Goal: Transaction & Acquisition: Book appointment/travel/reservation

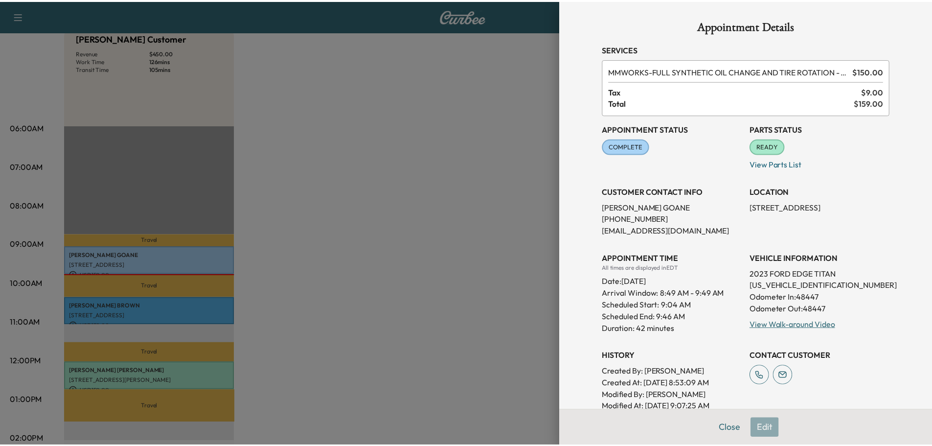
scroll to position [104, 0]
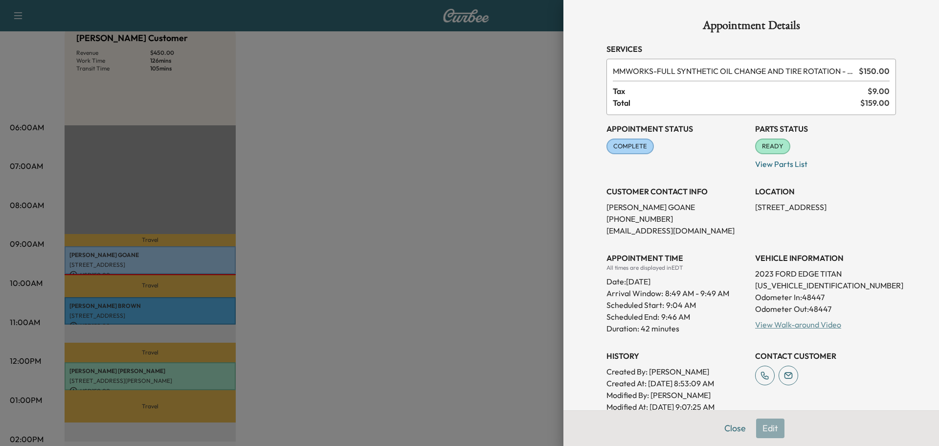
click at [787, 325] on link "View Walk-around Video" at bounding box center [798, 324] width 86 height 10
click at [727, 426] on button "Close" at bounding box center [735, 428] width 34 height 20
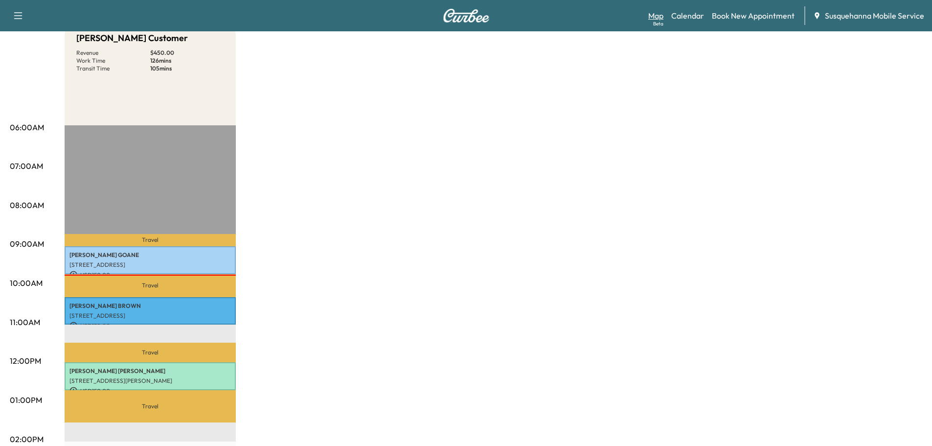
click at [654, 16] on link "Map Beta" at bounding box center [655, 16] width 15 height 12
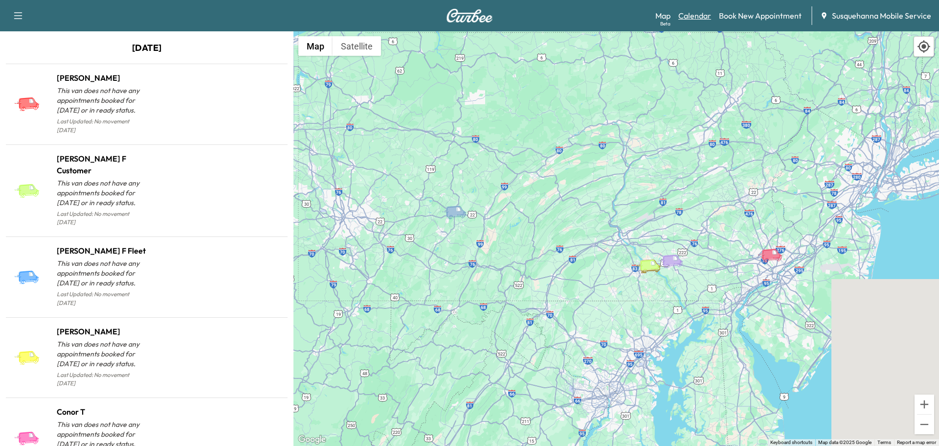
click at [697, 16] on link "Calendar" at bounding box center [695, 16] width 33 height 12
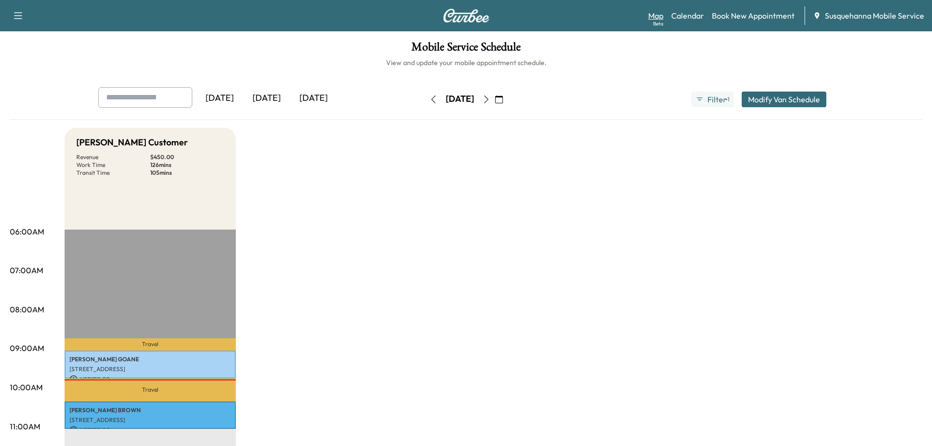
click at [657, 15] on link "Map Beta" at bounding box center [655, 16] width 15 height 12
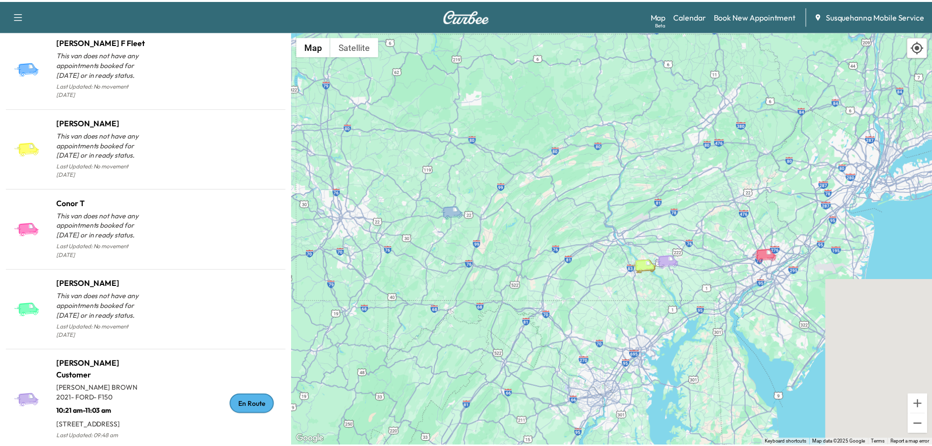
scroll to position [261, 0]
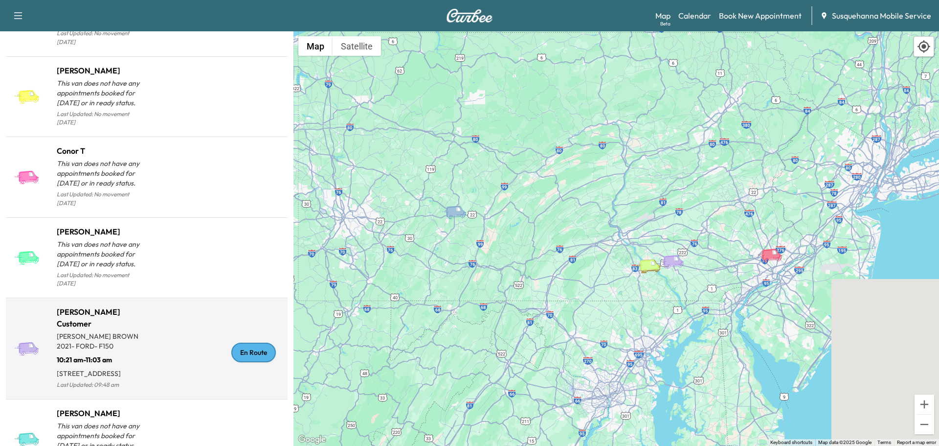
click at [246, 342] on div "En Route" at bounding box center [253, 352] width 45 height 20
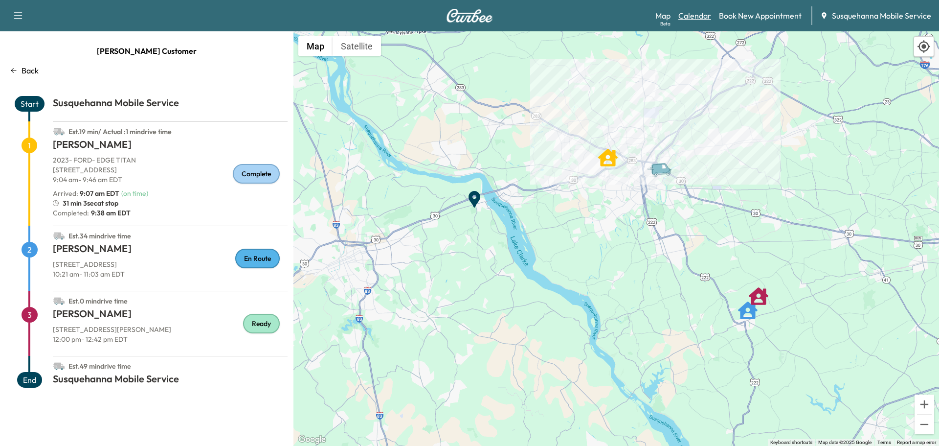
click at [691, 16] on link "Calendar" at bounding box center [695, 16] width 33 height 12
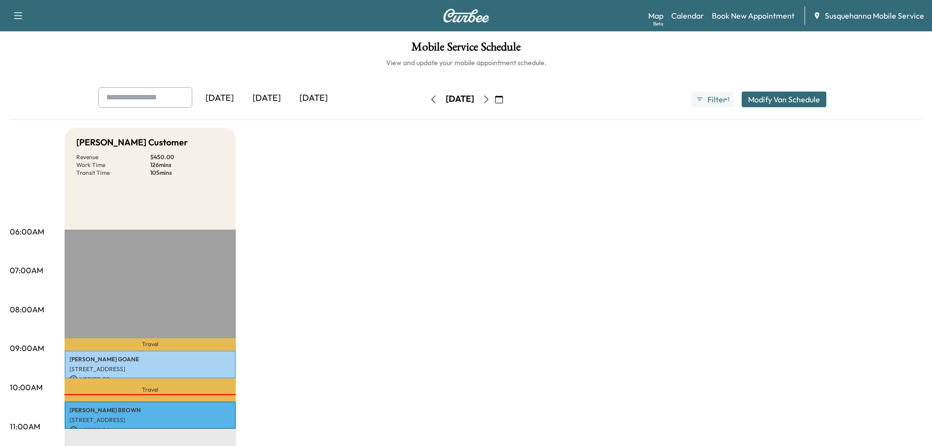
scroll to position [52, 0]
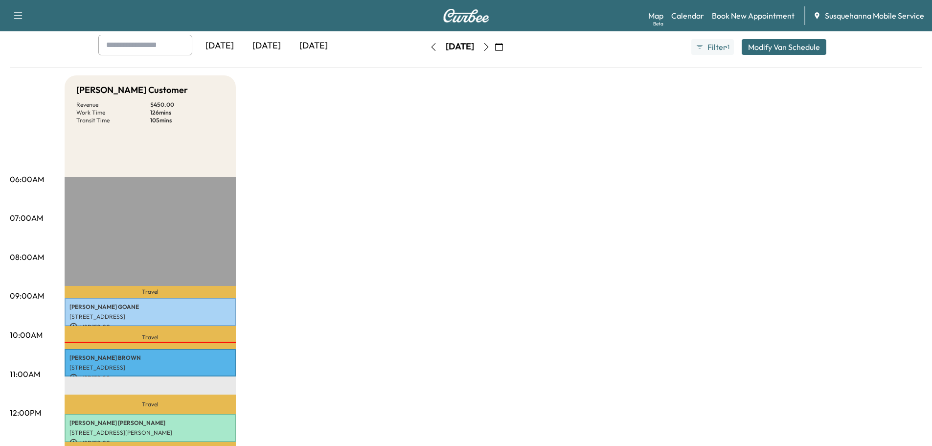
click at [490, 49] on icon "button" at bounding box center [486, 47] width 8 height 8
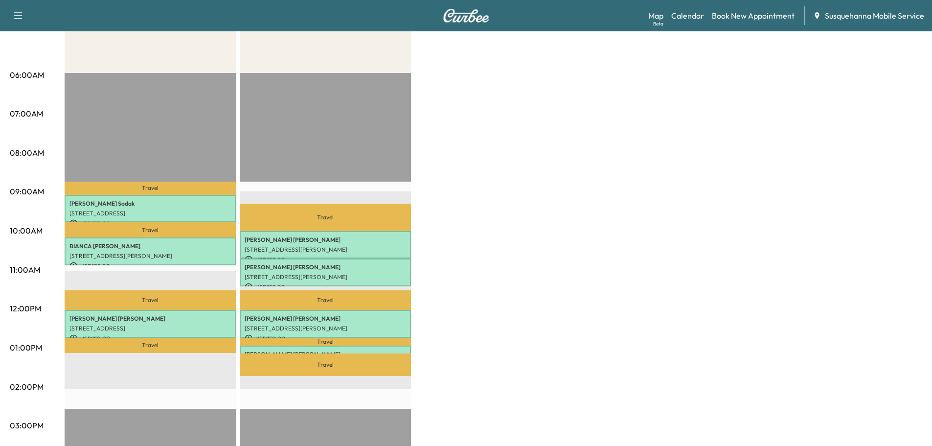
scroll to position [209, 0]
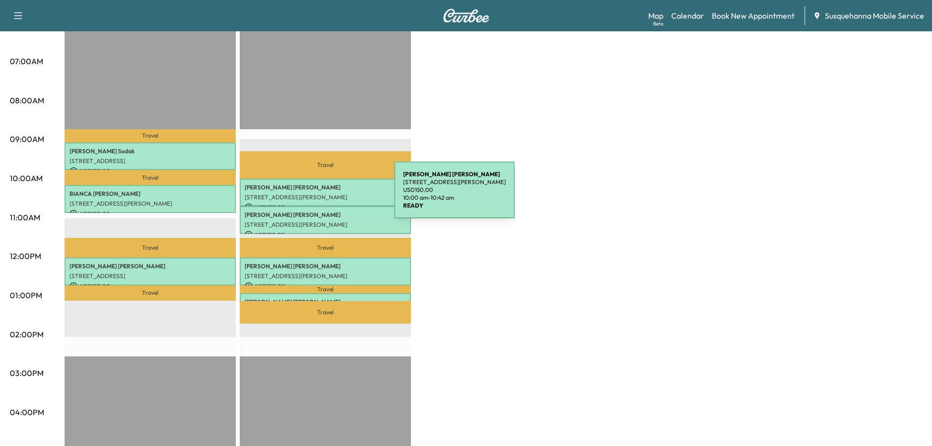
click at [321, 196] on p "54 BARR RD, NEW PROVIDENCE, PA, USA" at bounding box center [325, 197] width 161 height 8
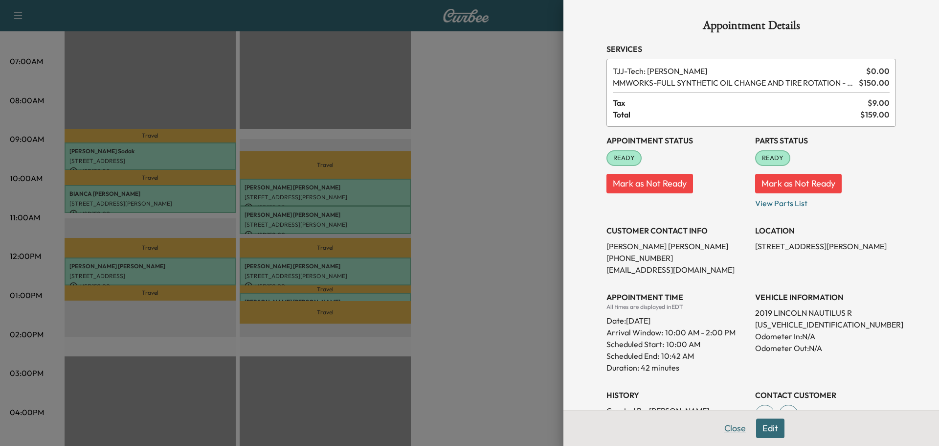
click at [732, 429] on button "Close" at bounding box center [735, 428] width 34 height 20
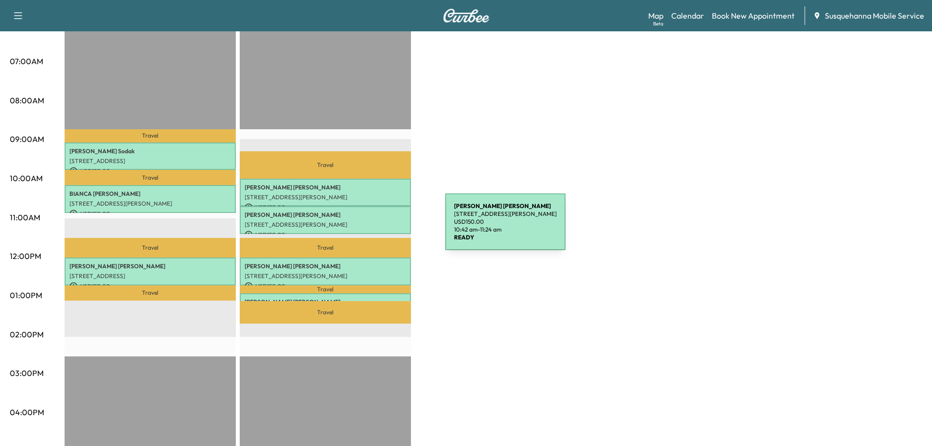
click at [372, 227] on div "JASON BARR 54 BARR RD, NEW PROVIDENCE, PA, USA USD 150.00 10:42 am - 11:24 am" at bounding box center [325, 220] width 171 height 28
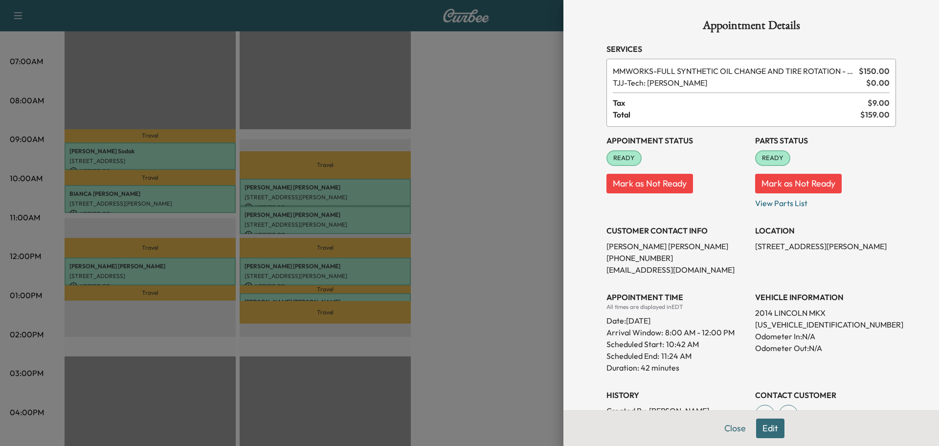
click at [766, 434] on button "Edit" at bounding box center [770, 428] width 28 height 20
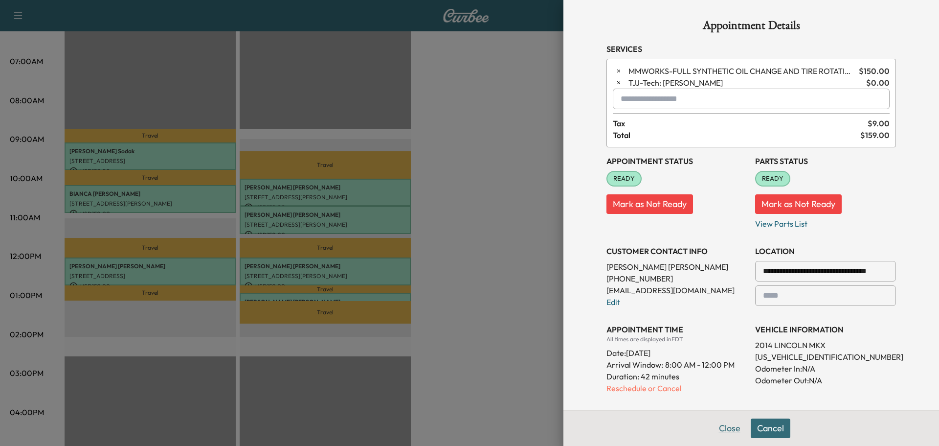
click at [733, 430] on button "Close" at bounding box center [730, 428] width 34 height 20
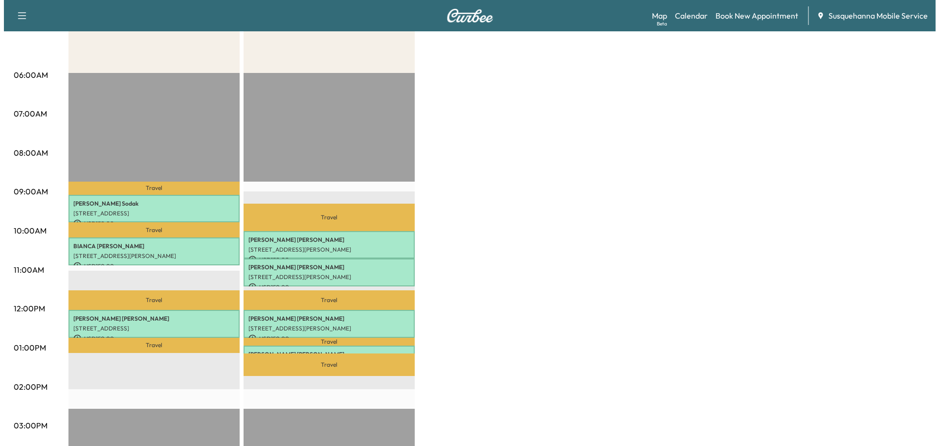
scroll to position [0, 0]
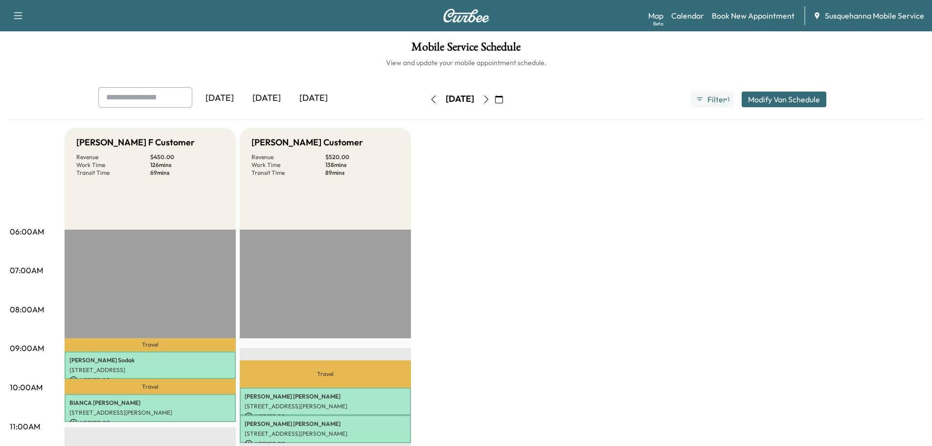
click at [425, 105] on button "button" at bounding box center [433, 99] width 17 height 16
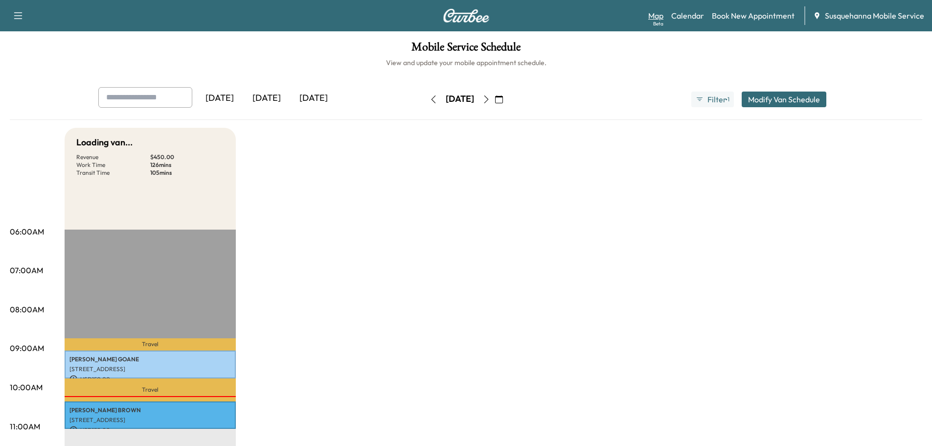
click at [663, 12] on link "Map Beta" at bounding box center [655, 16] width 15 height 12
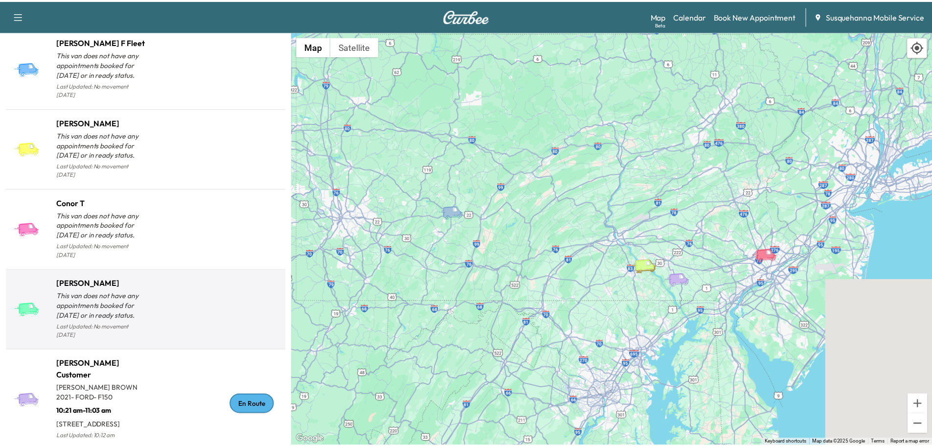
scroll to position [261, 0]
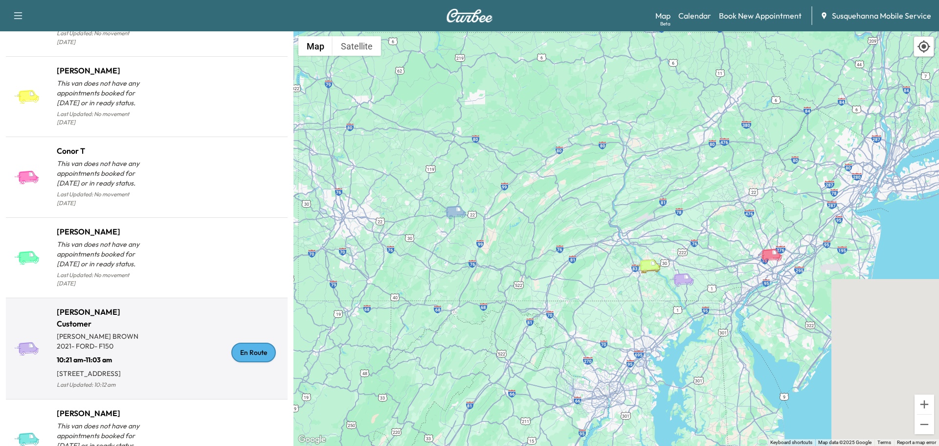
click at [253, 343] on div "En Route" at bounding box center [253, 352] width 45 height 20
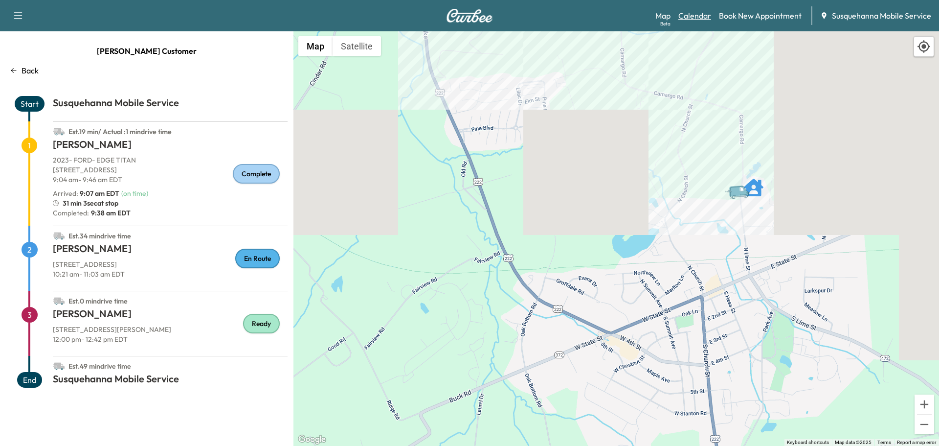
click at [696, 21] on link "Calendar" at bounding box center [695, 16] width 33 height 12
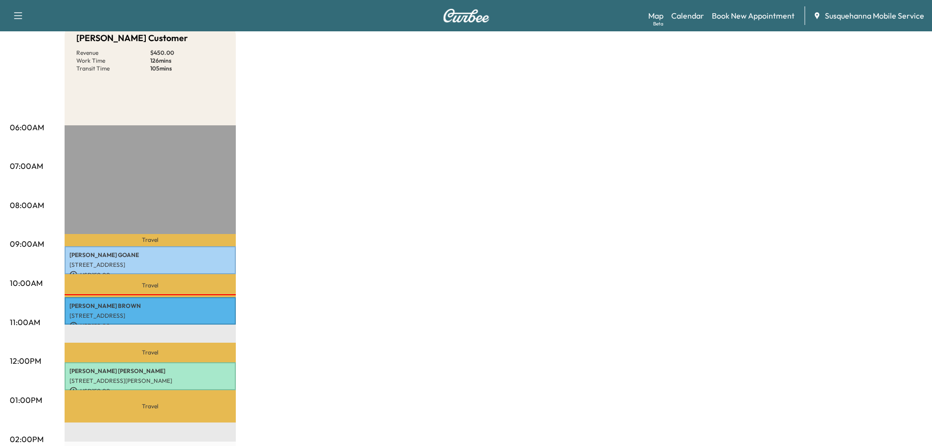
scroll to position [209, 0]
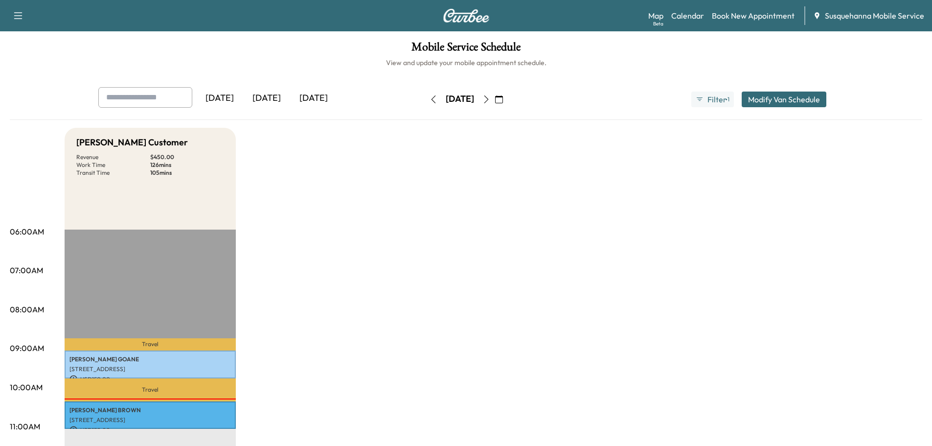
scroll to position [157, 0]
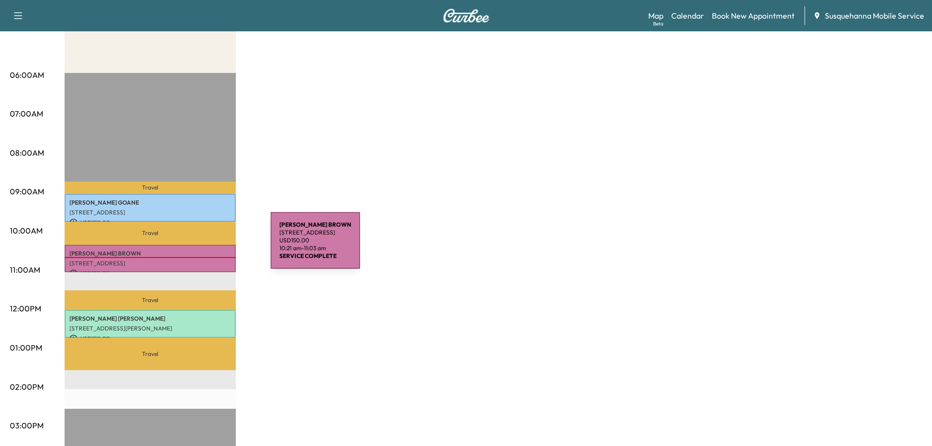
click at [197, 246] on div "TIMOTHY BROWN 175 N Lime St, Quarryville, PA 17566, USA USD 150.00 10:21 am - 1…" at bounding box center [150, 259] width 171 height 28
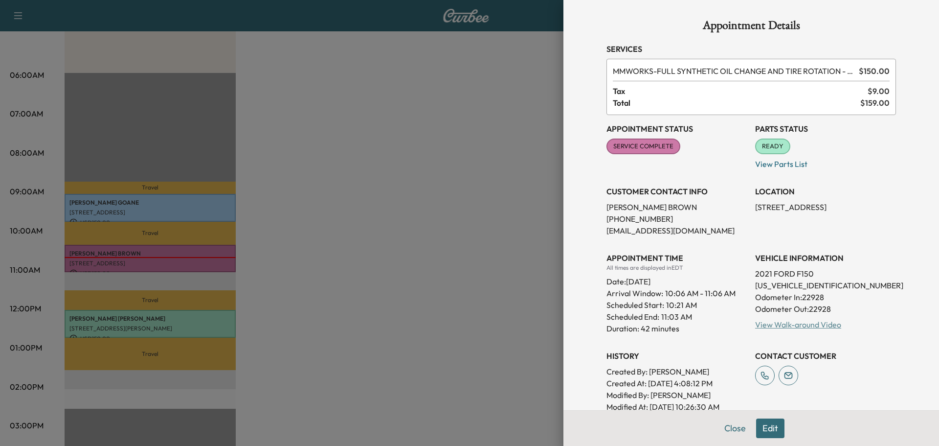
click at [801, 327] on link "View Walk-around Video" at bounding box center [798, 324] width 86 height 10
click at [730, 430] on button "Close" at bounding box center [735, 428] width 34 height 20
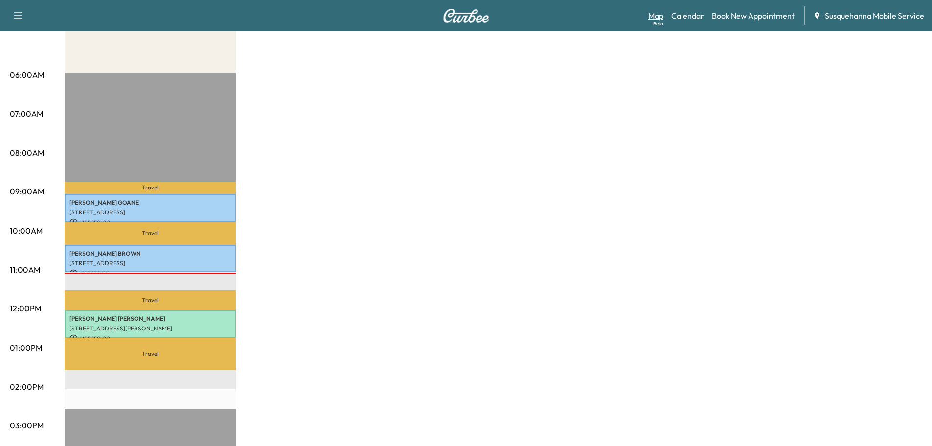
click at [663, 16] on link "Map Beta" at bounding box center [655, 16] width 15 height 12
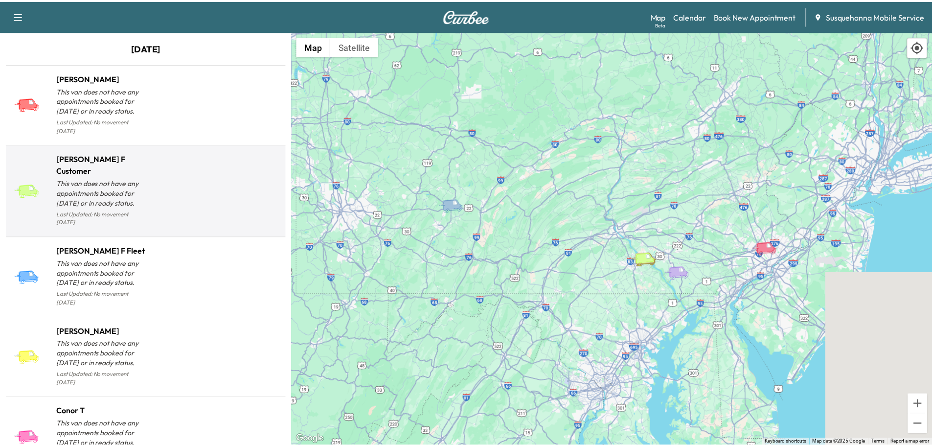
scroll to position [417, 0]
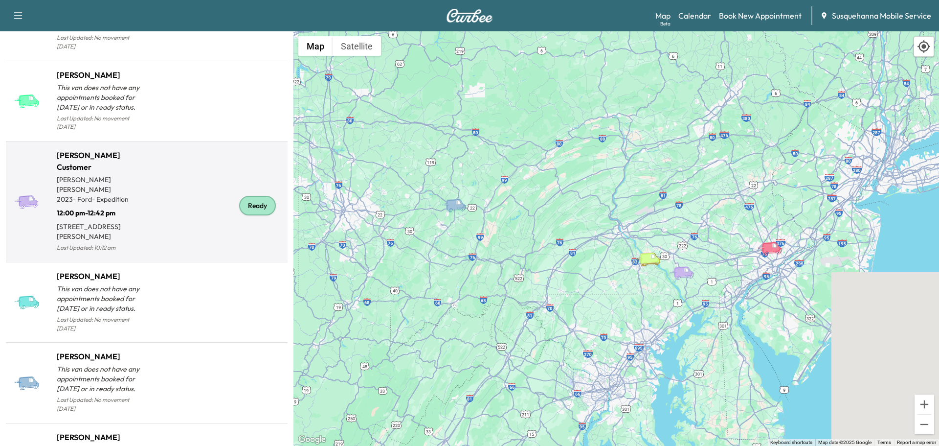
click at [256, 196] on div "Ready" at bounding box center [257, 206] width 37 height 20
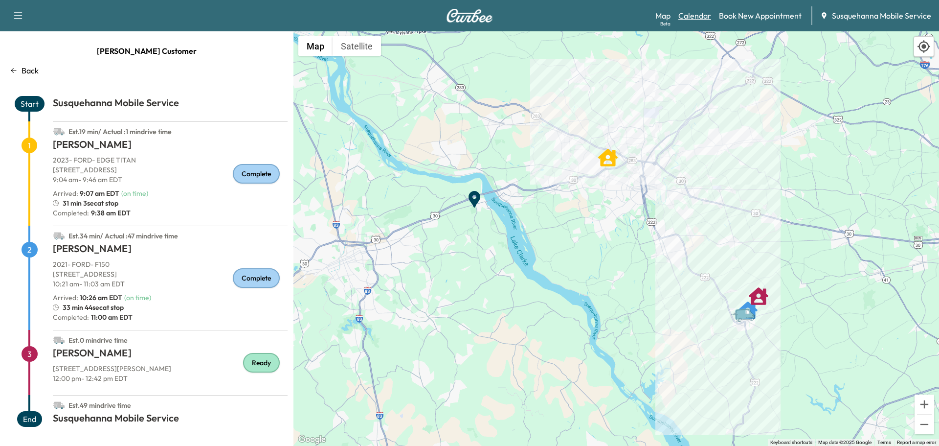
click at [701, 17] on link "Calendar" at bounding box center [695, 16] width 33 height 12
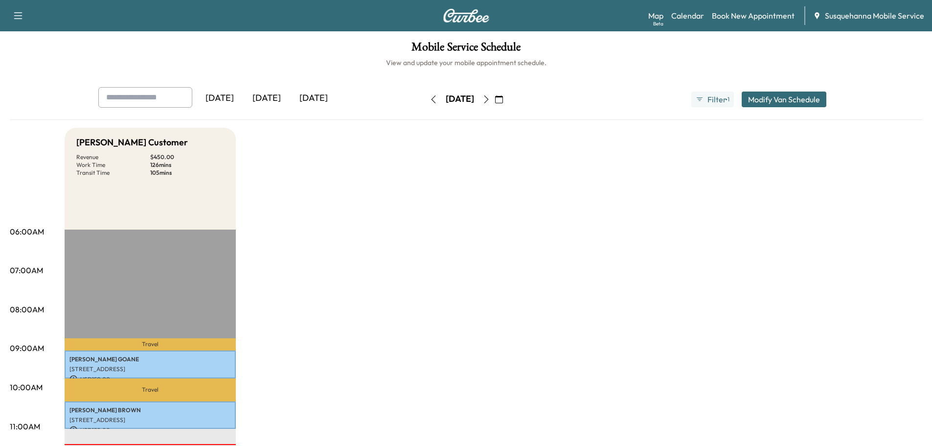
click at [488, 97] on icon "button" at bounding box center [486, 99] width 4 height 8
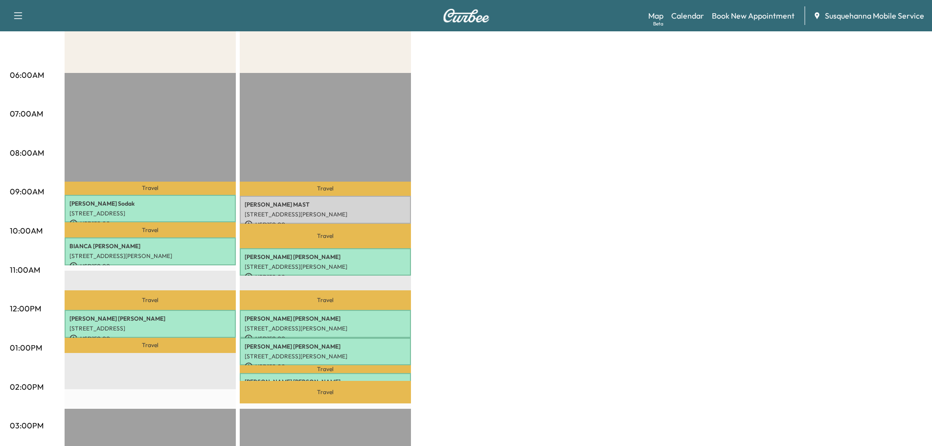
scroll to position [209, 0]
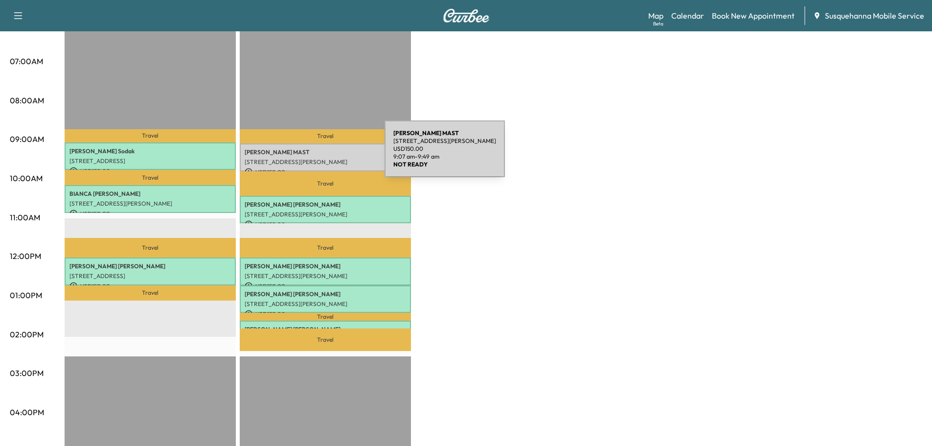
click at [311, 155] on p "ANGELA MAST" at bounding box center [325, 152] width 161 height 8
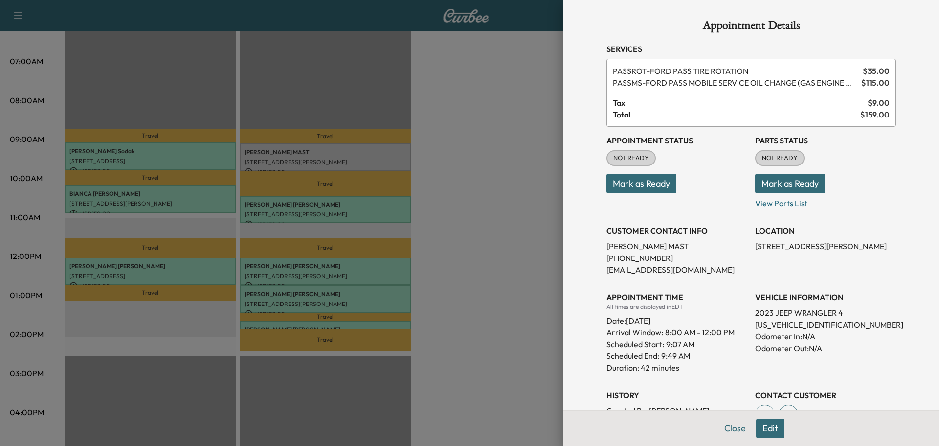
click at [728, 424] on button "Close" at bounding box center [735, 428] width 34 height 20
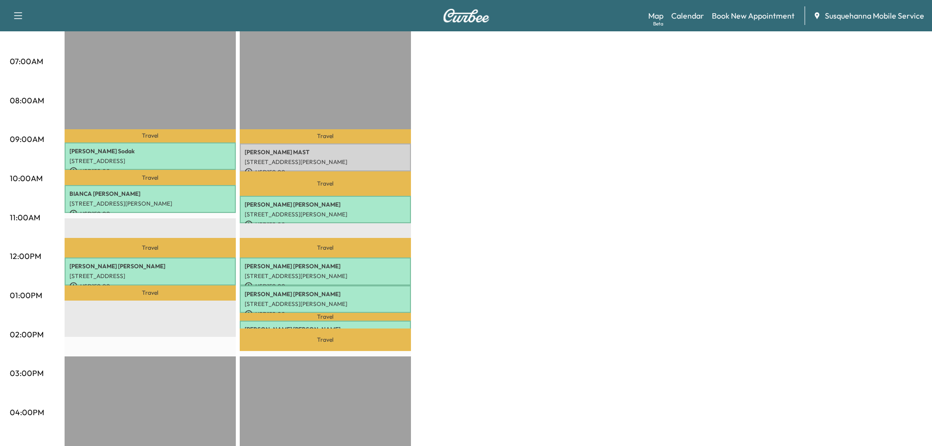
scroll to position [52, 0]
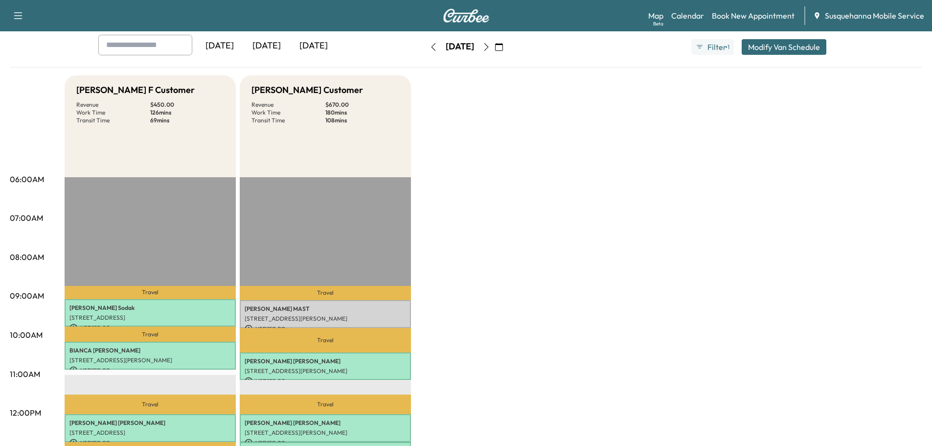
click at [490, 45] on icon "button" at bounding box center [486, 47] width 8 height 8
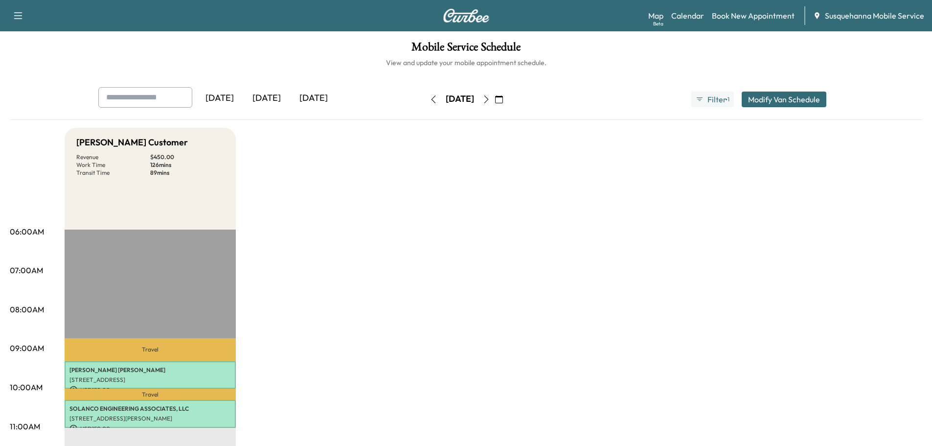
click at [430, 98] on icon "button" at bounding box center [434, 99] width 8 height 8
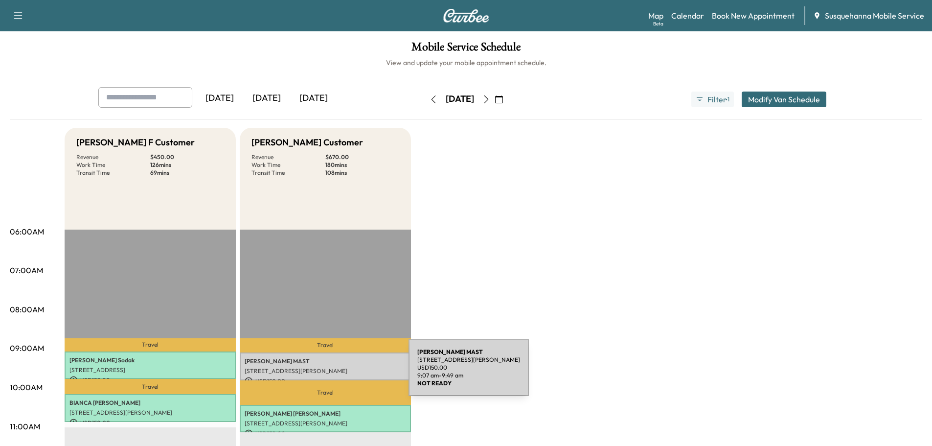
click at [335, 367] on p "144 Ann Ave, Landisville, PA 17538, USA" at bounding box center [325, 371] width 161 height 8
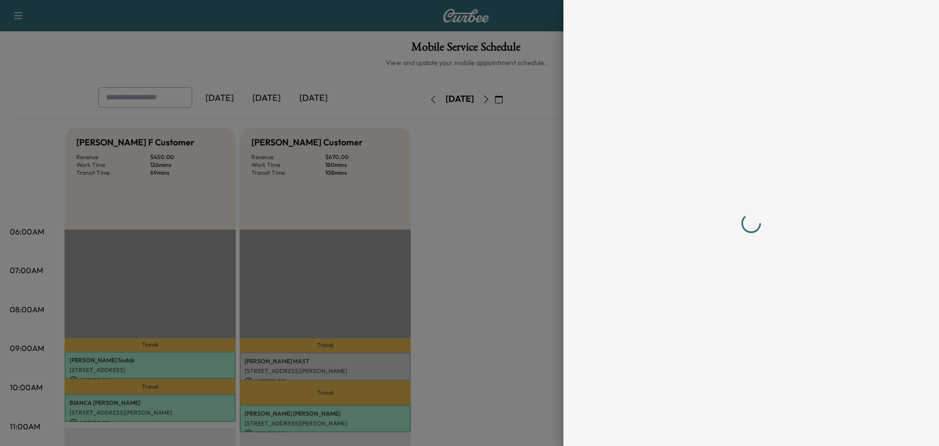
click at [335, 366] on div at bounding box center [469, 223] width 939 height 446
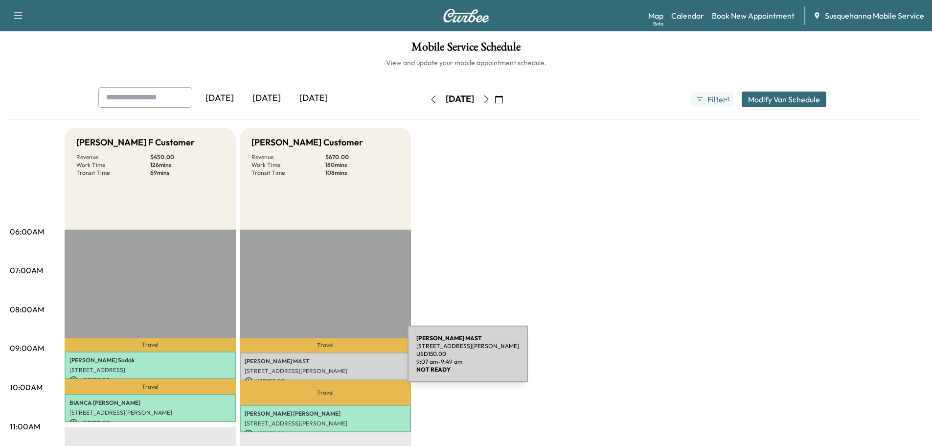
click at [334, 359] on p "ANGELA MAST" at bounding box center [325, 361] width 161 height 8
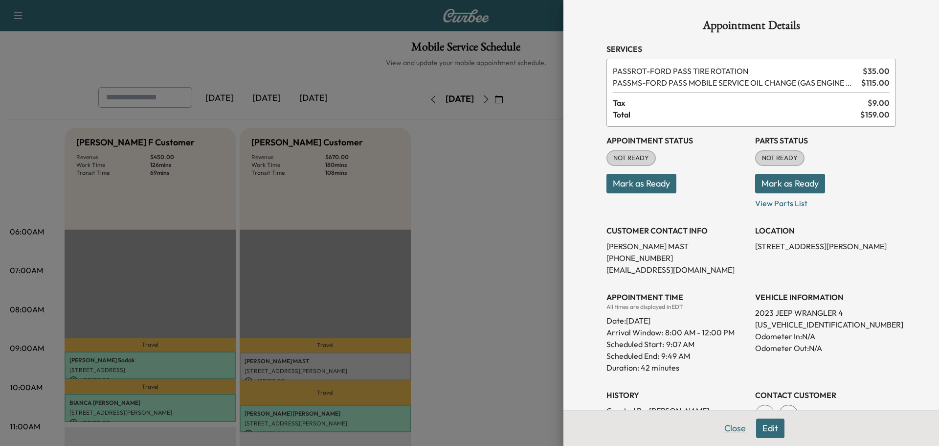
click at [734, 429] on button "Close" at bounding box center [735, 428] width 34 height 20
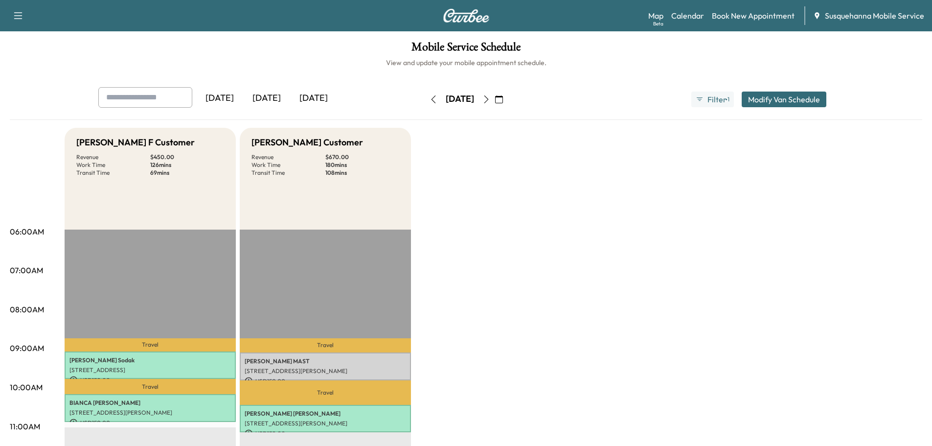
click at [490, 102] on icon "button" at bounding box center [486, 99] width 8 height 8
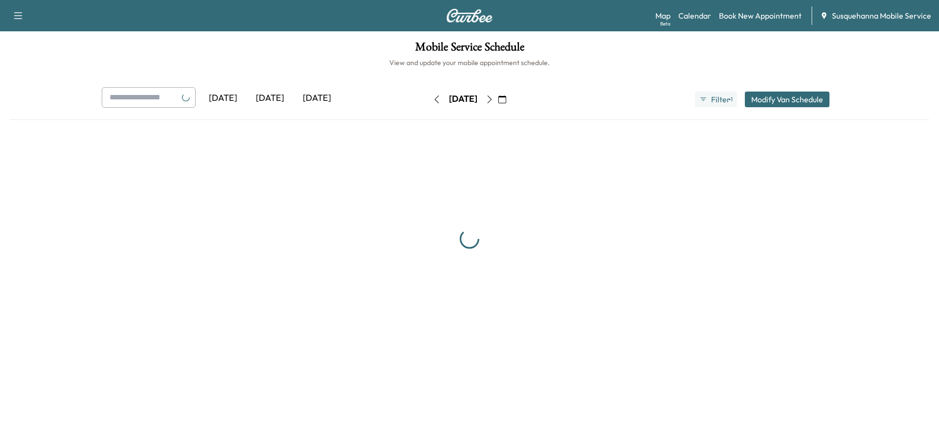
click at [494, 102] on icon "button" at bounding box center [490, 99] width 8 height 8
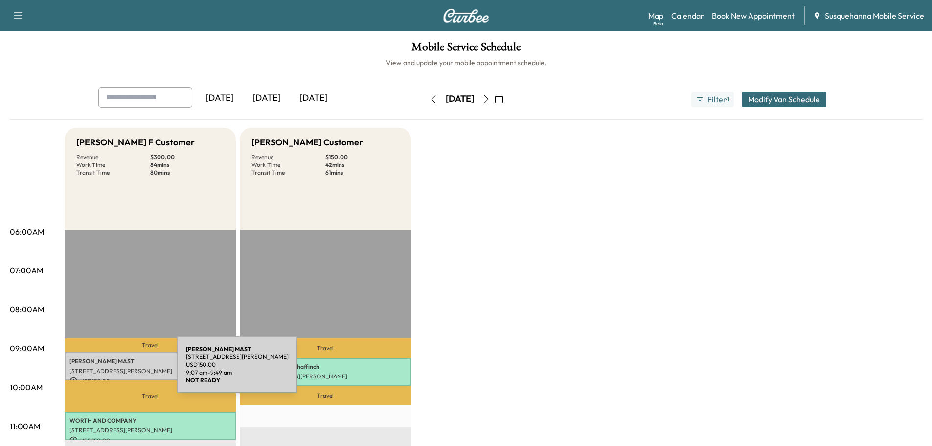
click at [120, 357] on p "ANGELA MAST" at bounding box center [149, 361] width 161 height 8
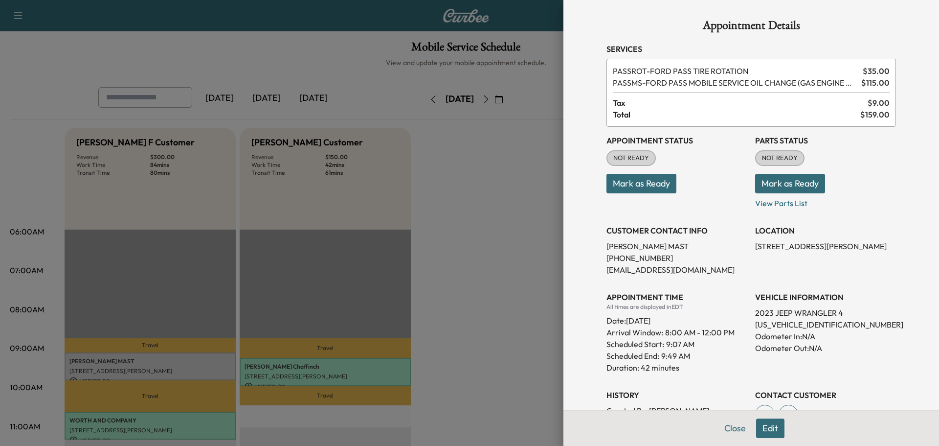
click at [776, 328] on p "1C4JJXN62PW610996" at bounding box center [825, 324] width 141 height 12
copy p "1C4JJXN62PW610996"
click at [727, 423] on button "Close" at bounding box center [735, 428] width 34 height 20
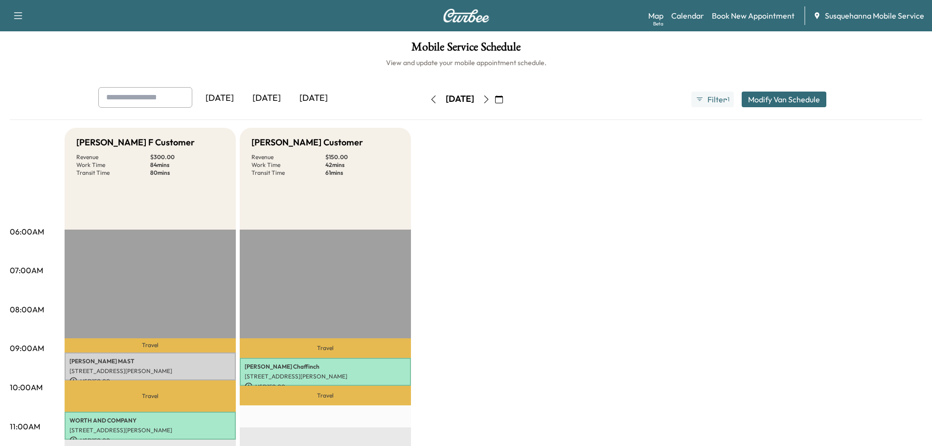
click at [430, 100] on icon "button" at bounding box center [434, 99] width 8 height 8
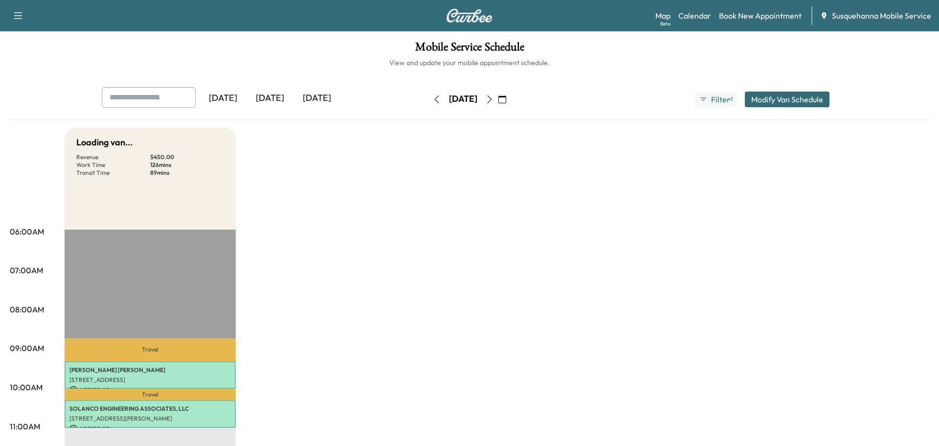
click at [433, 100] on icon "button" at bounding box center [437, 99] width 8 height 8
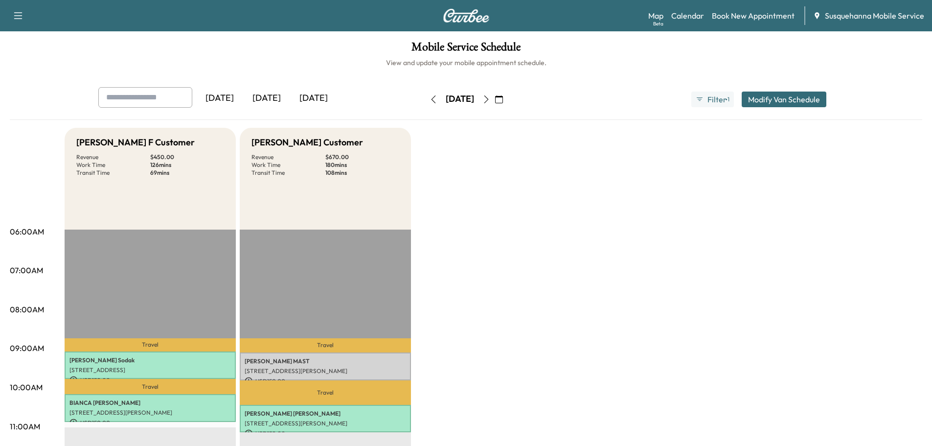
click at [375, 355] on div "ANGELA MAST 144 Ann Ave, Landisville, PA 17538, USA USD 150.00 9:07 am - 9:49 am" at bounding box center [325, 366] width 171 height 28
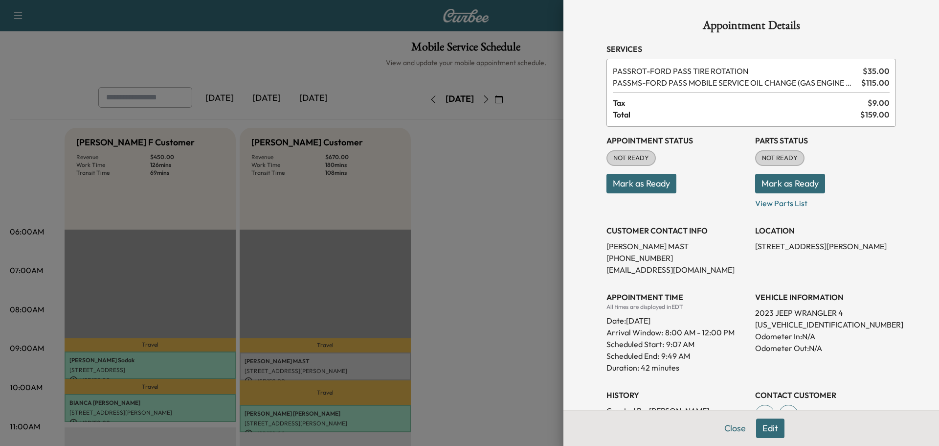
click at [766, 427] on button "Edit" at bounding box center [770, 428] width 28 height 20
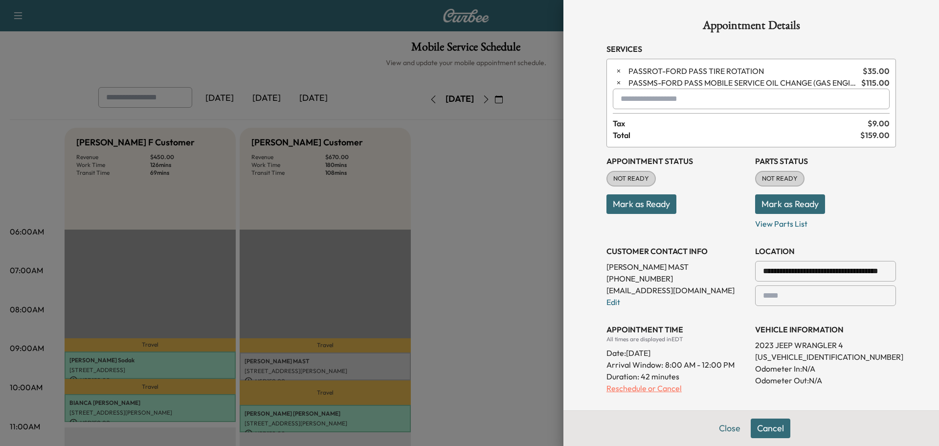
click at [636, 390] on p "Reschedule or Cancel" at bounding box center [677, 388] width 141 height 12
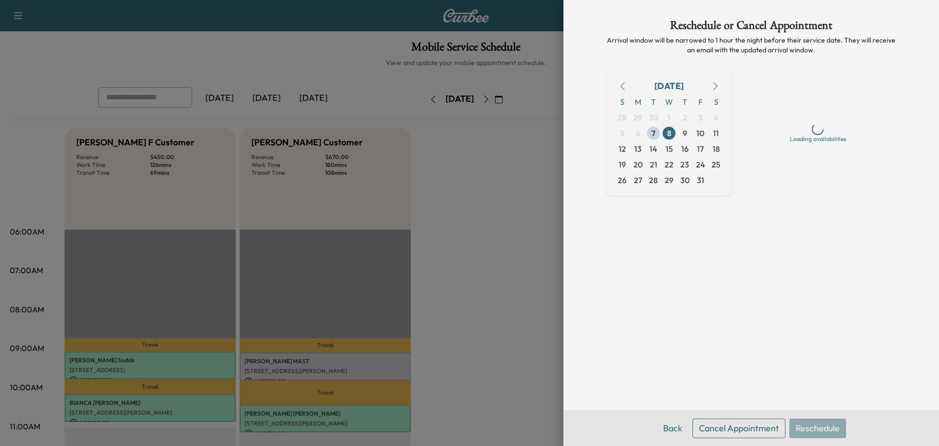
click at [714, 420] on button "Cancel Appointment" at bounding box center [739, 428] width 93 height 20
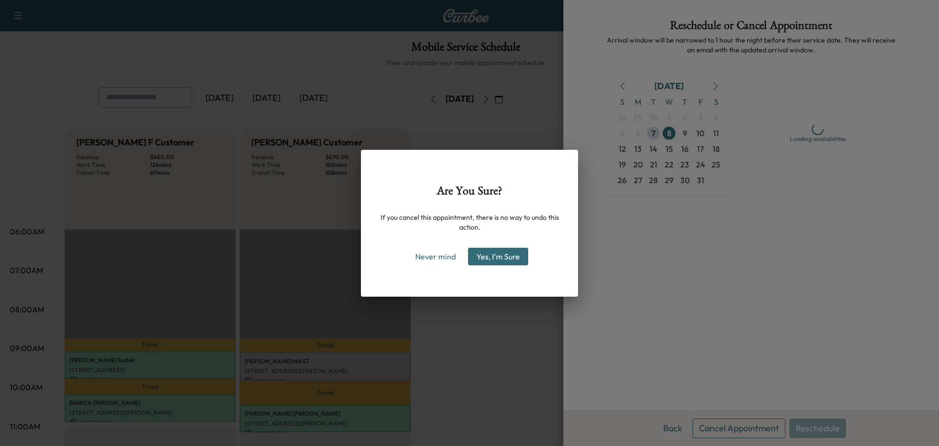
click at [521, 261] on button "Yes, I'm Sure" at bounding box center [498, 257] width 60 height 18
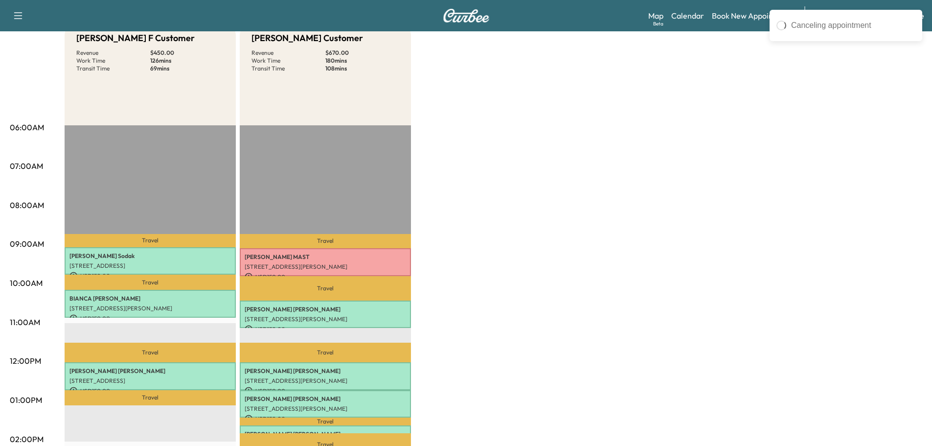
scroll to position [157, 0]
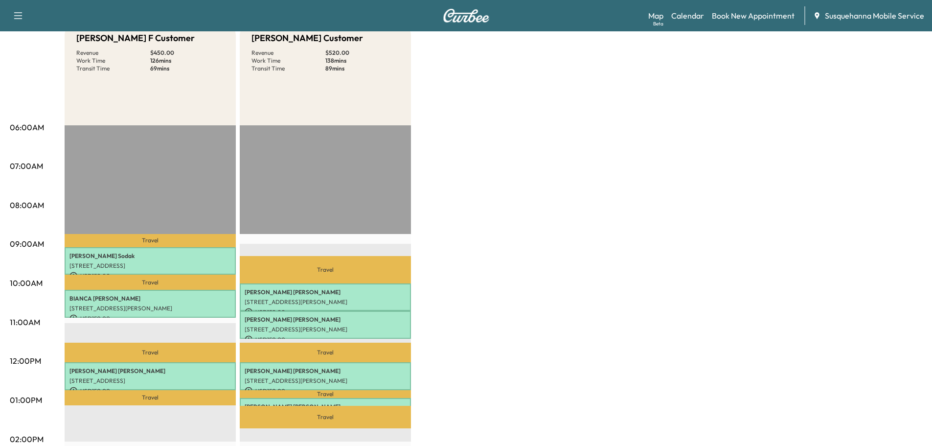
scroll to position [157, 0]
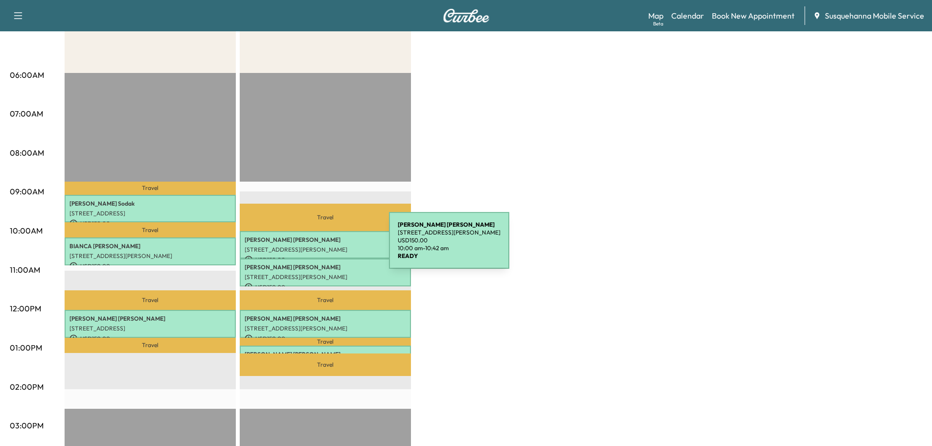
click at [316, 246] on p "[STREET_ADDRESS][PERSON_NAME]" at bounding box center [325, 250] width 161 height 8
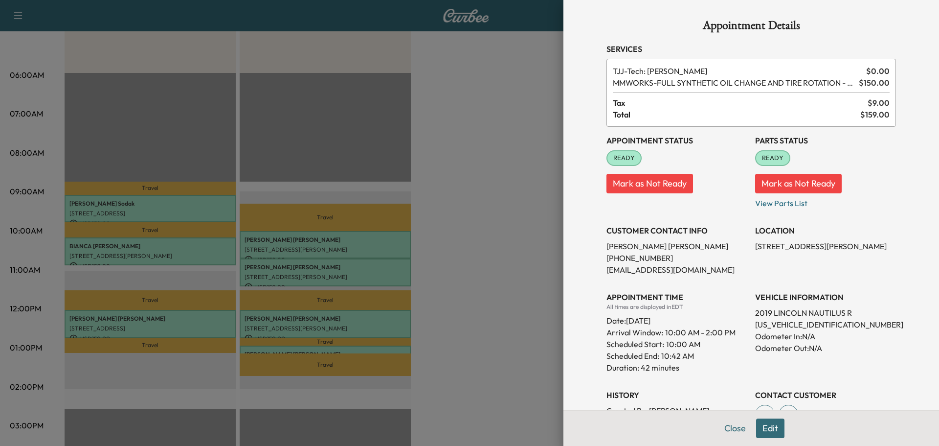
drag, startPoint x: 722, startPoint y: 423, endPoint x: 709, endPoint y: 414, distance: 15.1
click at [714, 417] on div "Close Edit" at bounding box center [752, 428] width 376 height 36
click at [733, 423] on button "Close" at bounding box center [735, 428] width 34 height 20
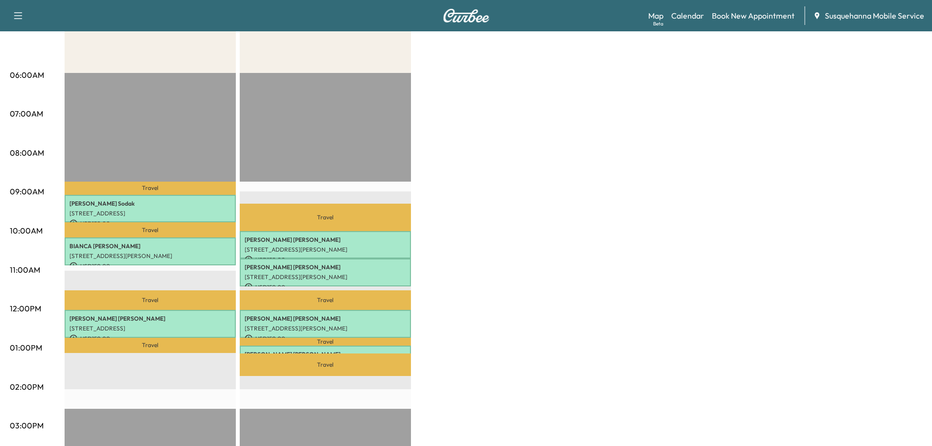
click at [332, 273] on p "54 BARR RD, NEW PROVIDENCE, PA, USA" at bounding box center [325, 277] width 161 height 8
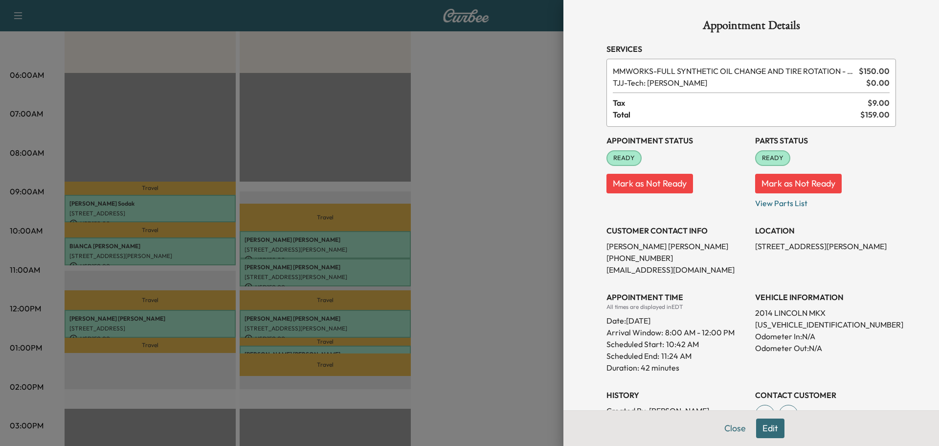
click at [765, 432] on button "Edit" at bounding box center [770, 428] width 28 height 20
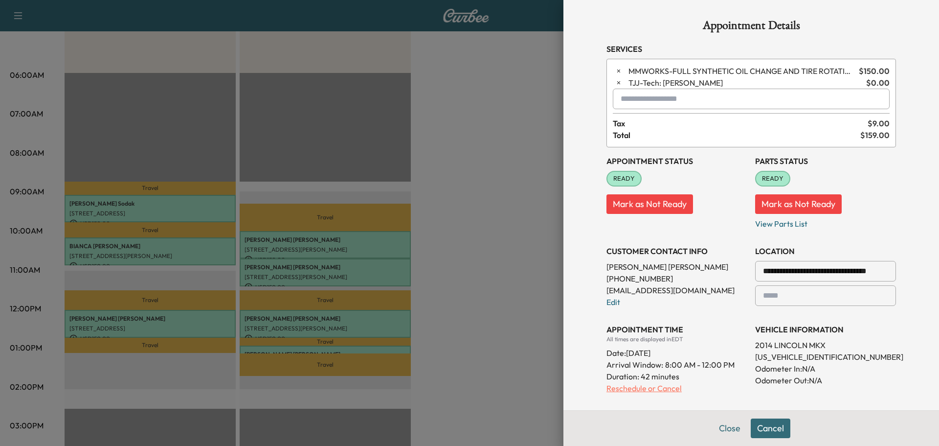
click at [658, 389] on p "Reschedule or Cancel" at bounding box center [677, 388] width 141 height 12
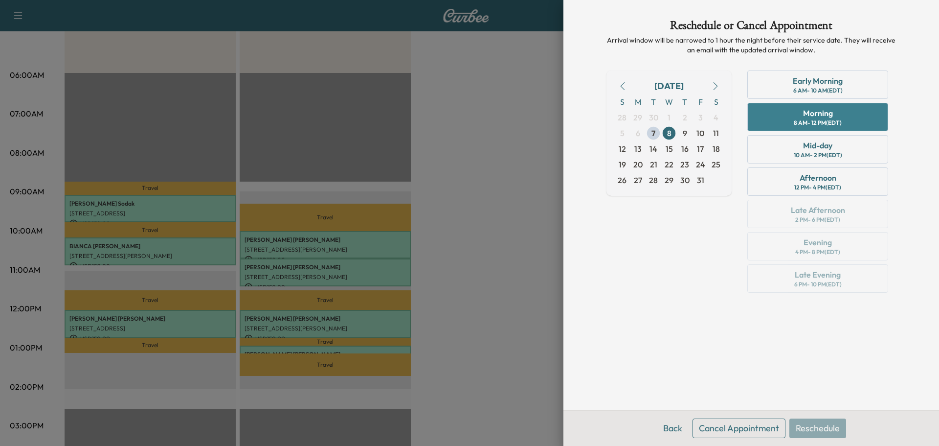
click at [786, 115] on div "Morning 8 AM - 12 PM (EDT)" at bounding box center [818, 117] width 141 height 28
click at [810, 427] on div "Back Cancel Appointment Reschedule" at bounding box center [752, 428] width 376 height 36
click at [673, 430] on button "Back" at bounding box center [673, 428] width 32 height 20
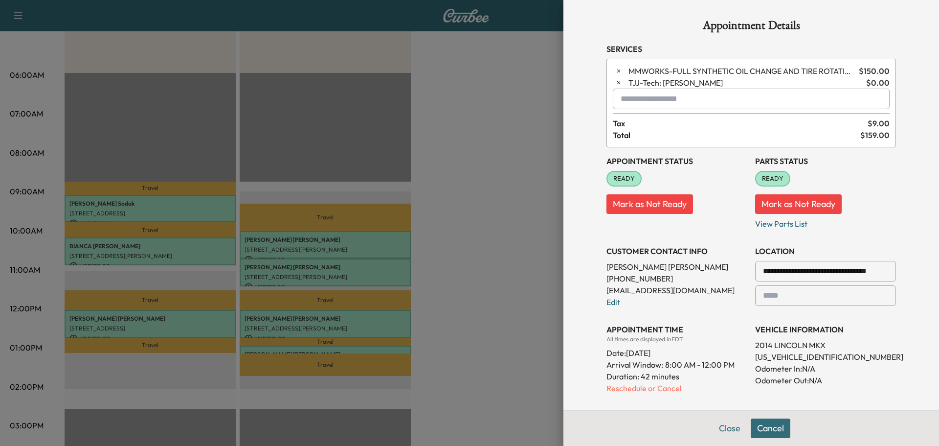
click at [673, 430] on div "Close Cancel" at bounding box center [752, 428] width 376 height 36
click at [726, 428] on button "Close" at bounding box center [730, 428] width 34 height 20
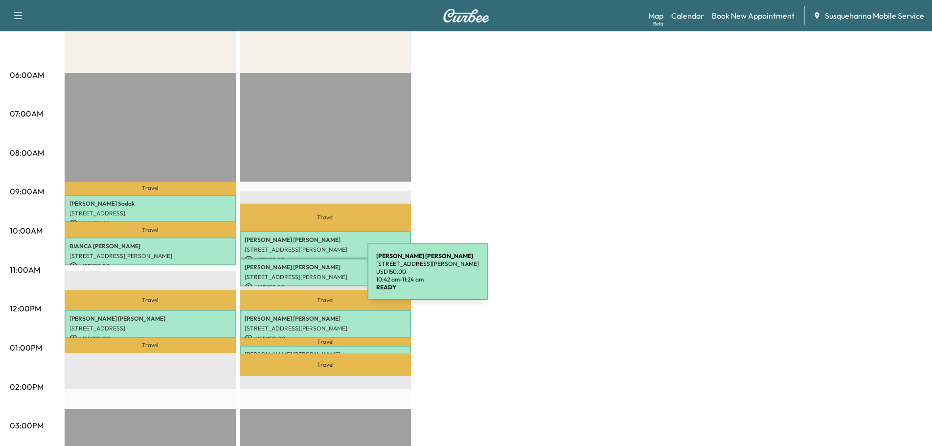
click at [294, 277] on p "54 BARR RD, NEW PROVIDENCE, PA, USA" at bounding box center [325, 277] width 161 height 8
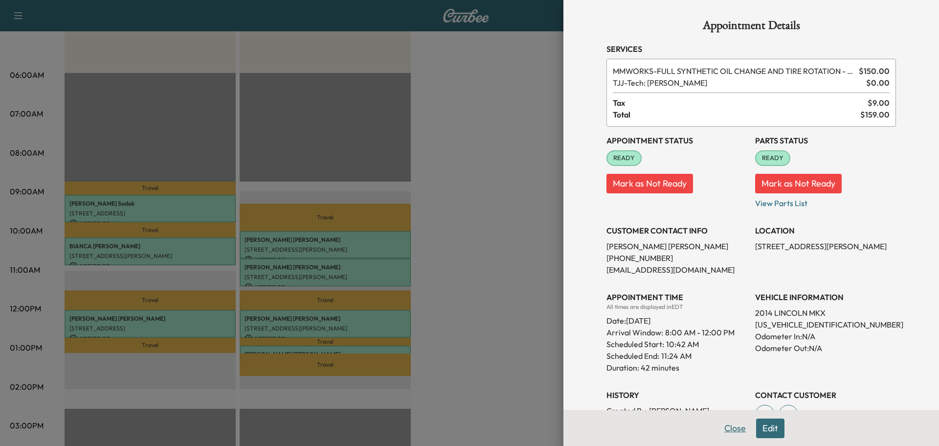
click at [727, 425] on button "Close" at bounding box center [735, 428] width 34 height 20
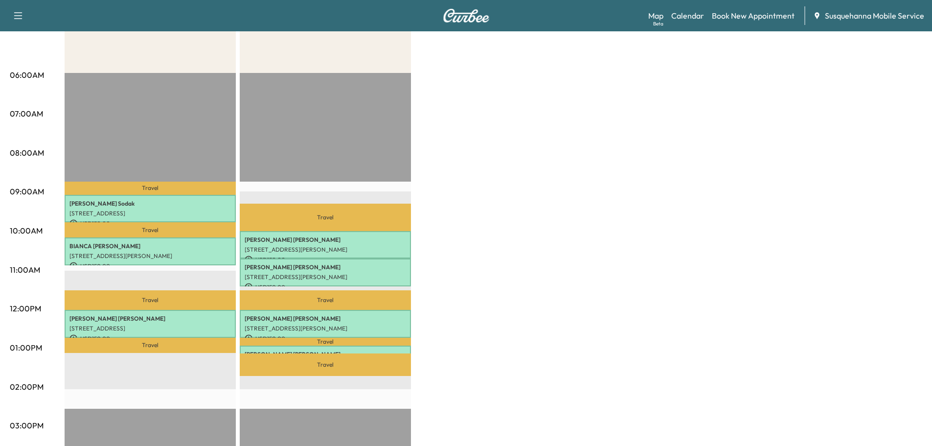
scroll to position [0, 0]
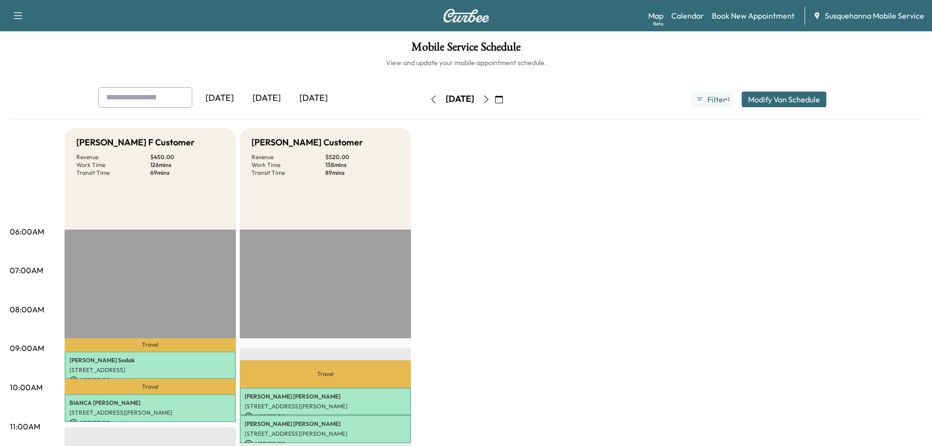
click at [490, 98] on icon "button" at bounding box center [486, 99] width 8 height 8
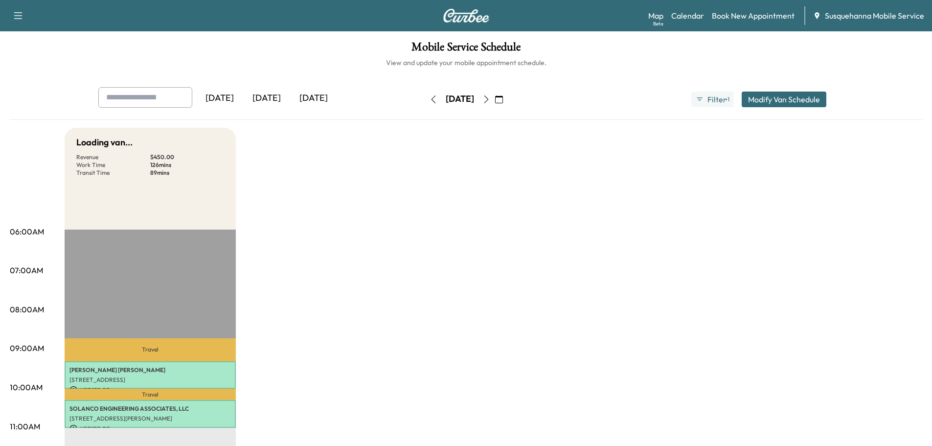
click at [507, 98] on button "button" at bounding box center [499, 99] width 17 height 16
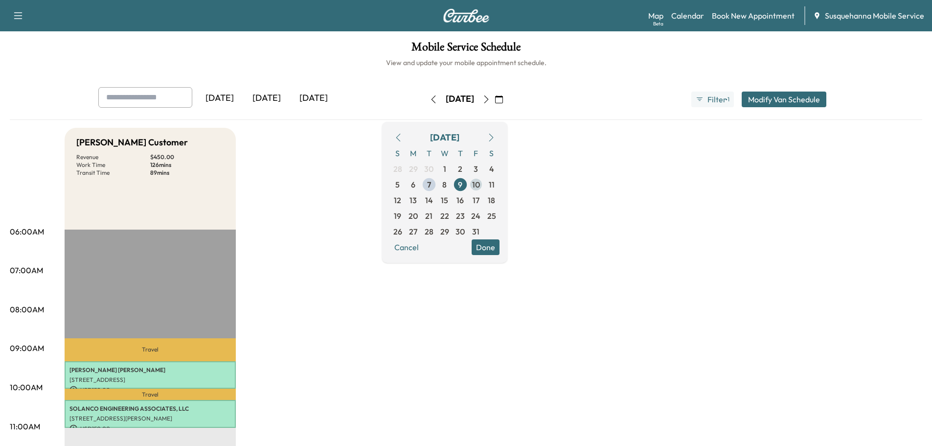
click at [480, 184] on span "10" at bounding box center [476, 185] width 8 height 12
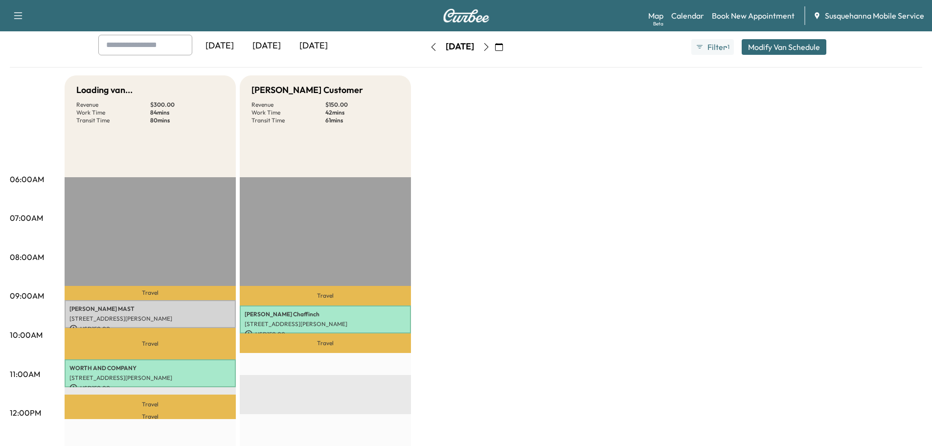
scroll to position [157, 0]
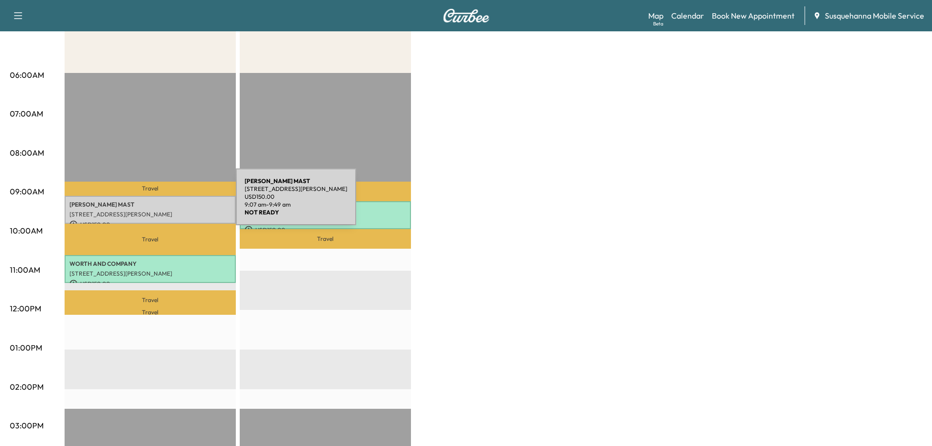
click at [162, 203] on p "ANGELA MAST" at bounding box center [149, 205] width 161 height 8
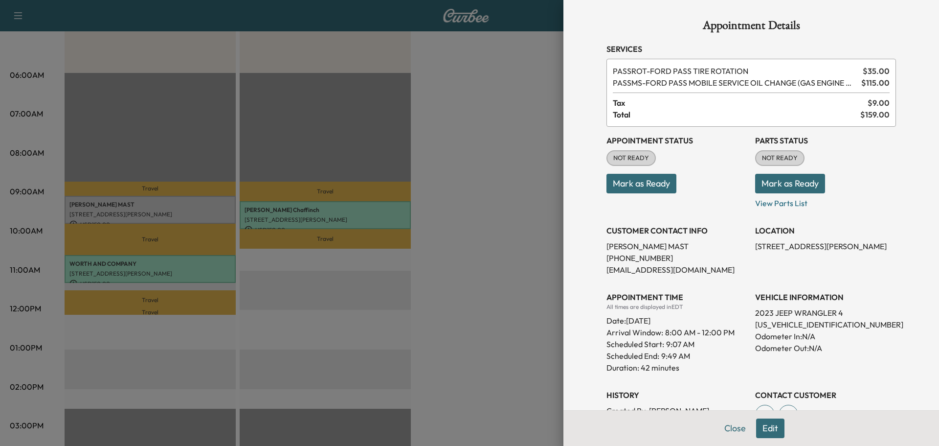
drag, startPoint x: 774, startPoint y: 325, endPoint x: 736, endPoint y: 206, distance: 124.4
click at [736, 206] on div "Appointment Status NOT READY Mark as Ready" at bounding box center [677, 168] width 141 height 82
click at [784, 328] on p "1C4JJXN62PW610996" at bounding box center [825, 324] width 141 height 12
copy p "1C4JJXN62PW610996"
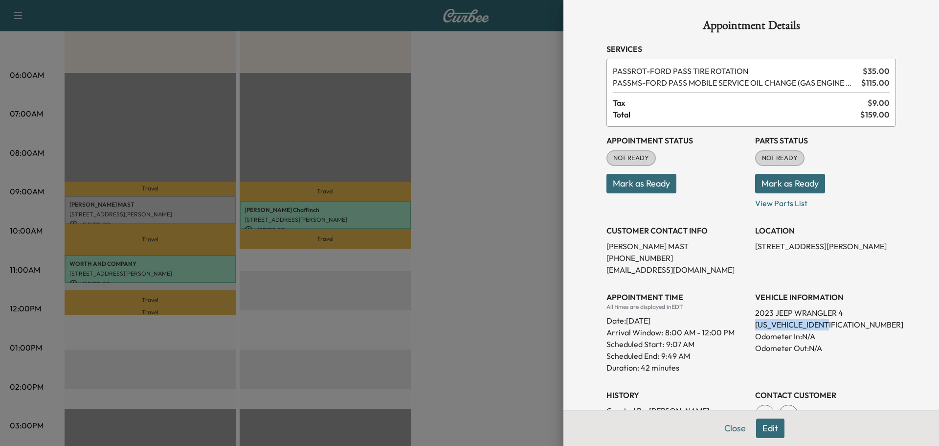
click at [757, 185] on button "Mark as Ready" at bounding box center [790, 184] width 70 height 20
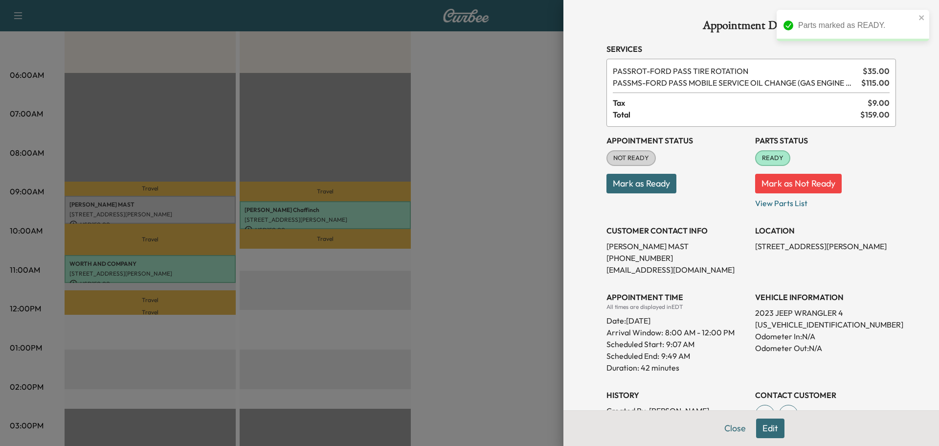
click at [672, 188] on p "Mark as Ready" at bounding box center [677, 179] width 141 height 27
click at [660, 190] on button "Mark as Ready" at bounding box center [642, 184] width 70 height 20
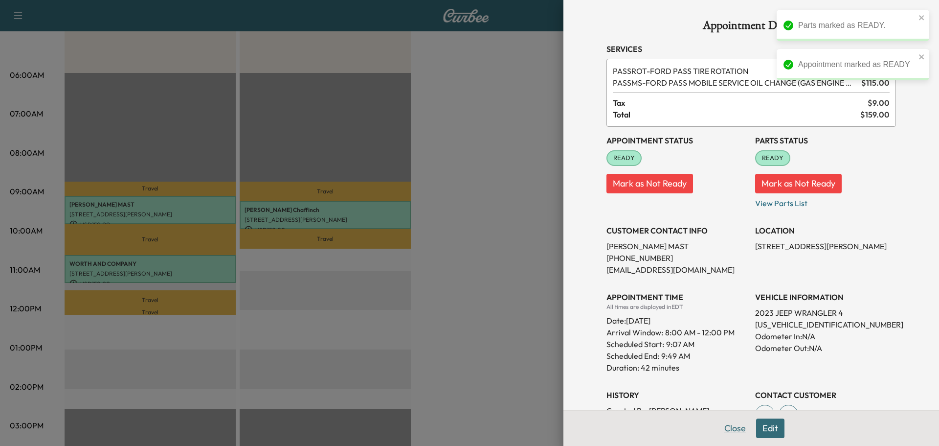
click at [720, 422] on button "Close" at bounding box center [735, 428] width 34 height 20
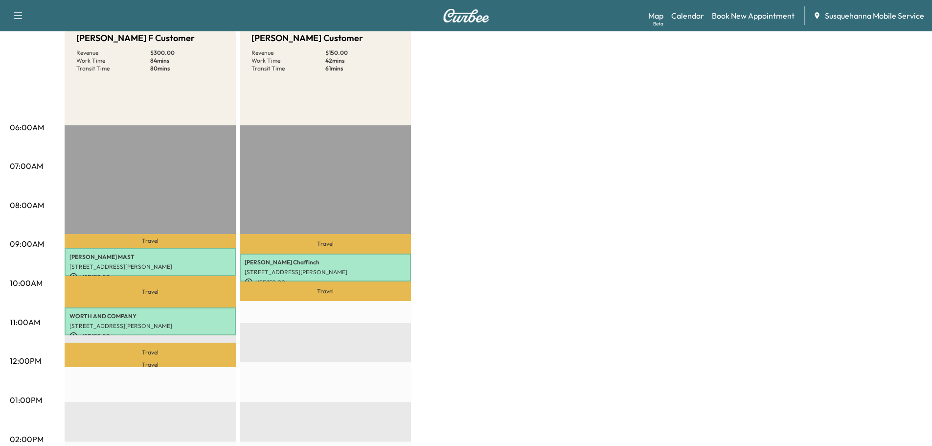
scroll to position [0, 0]
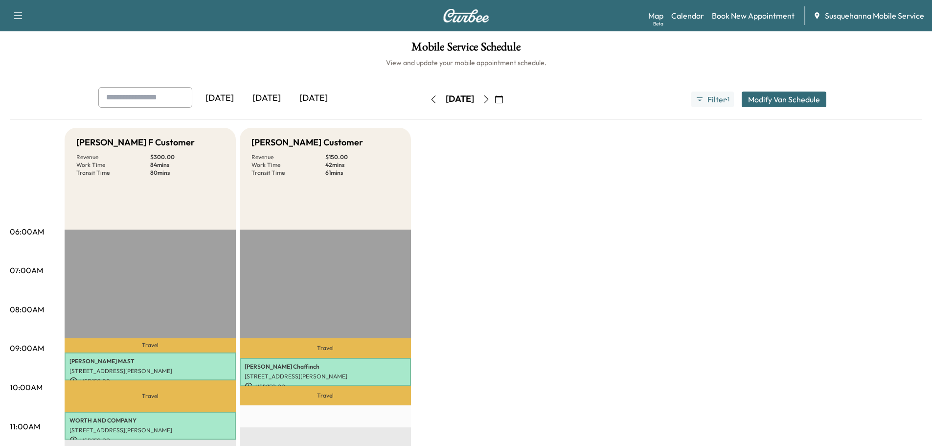
click at [431, 98] on icon "button" at bounding box center [433, 99] width 4 height 8
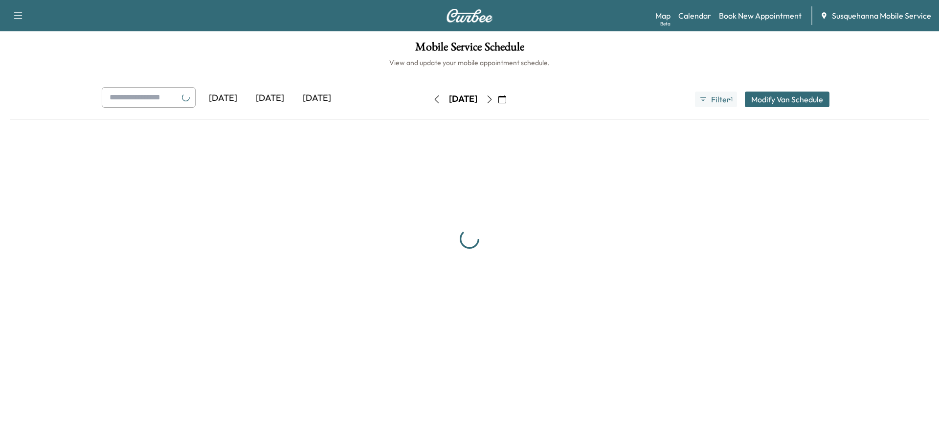
click at [433, 97] on icon "button" at bounding box center [437, 99] width 8 height 8
click at [429, 97] on button "button" at bounding box center [437, 99] width 17 height 16
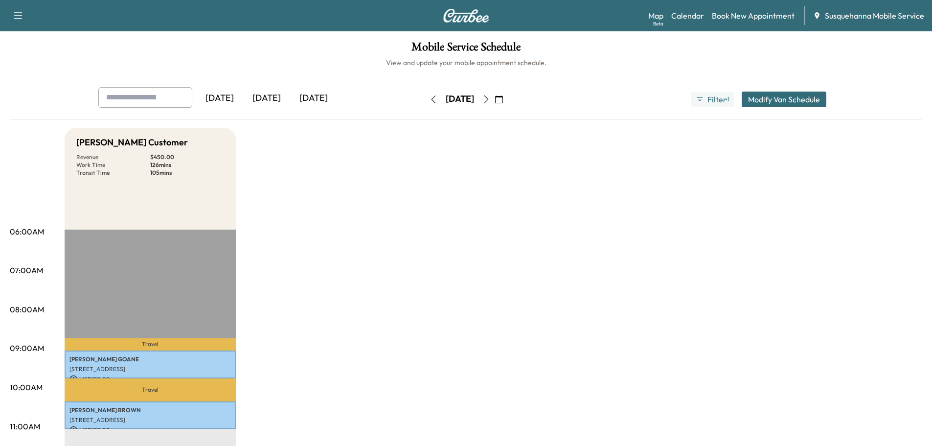
scroll to position [209, 0]
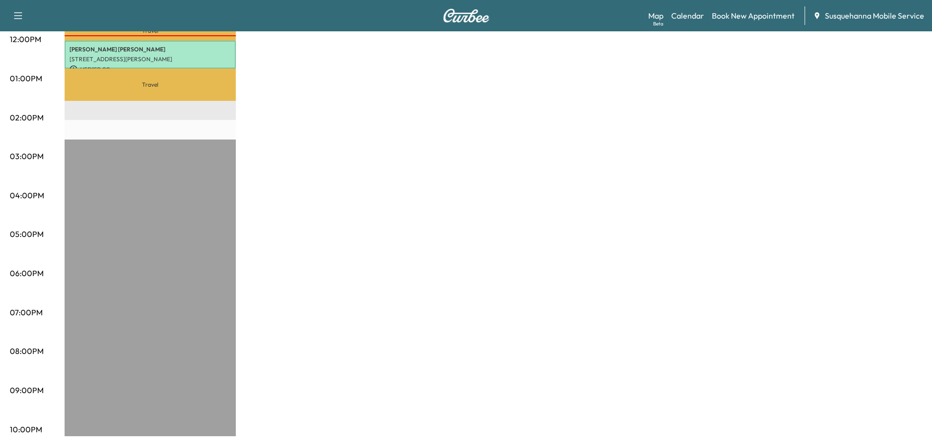
scroll to position [165, 0]
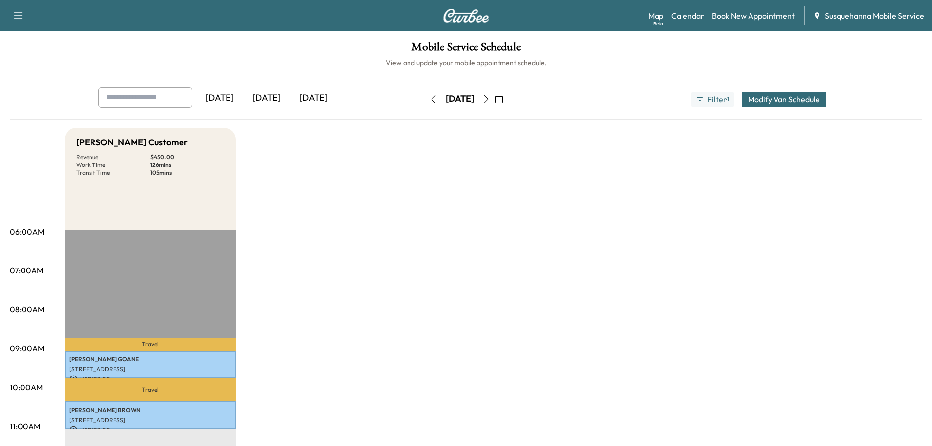
click at [490, 97] on icon "button" at bounding box center [486, 99] width 8 height 8
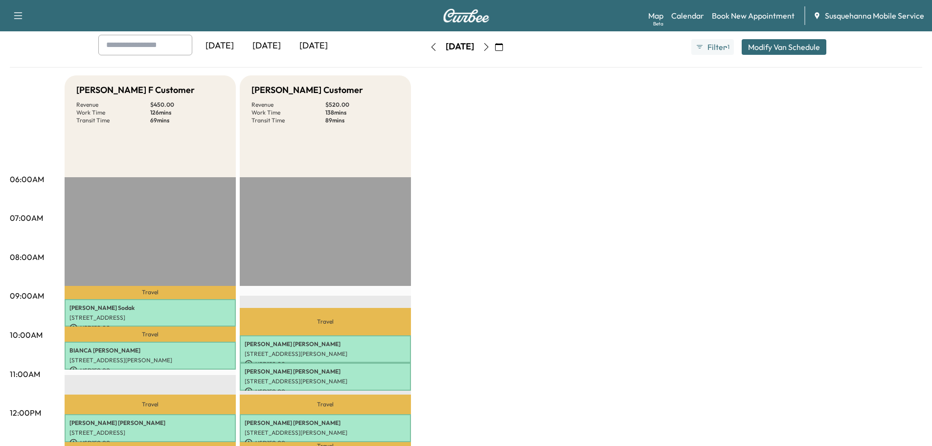
scroll to position [157, 0]
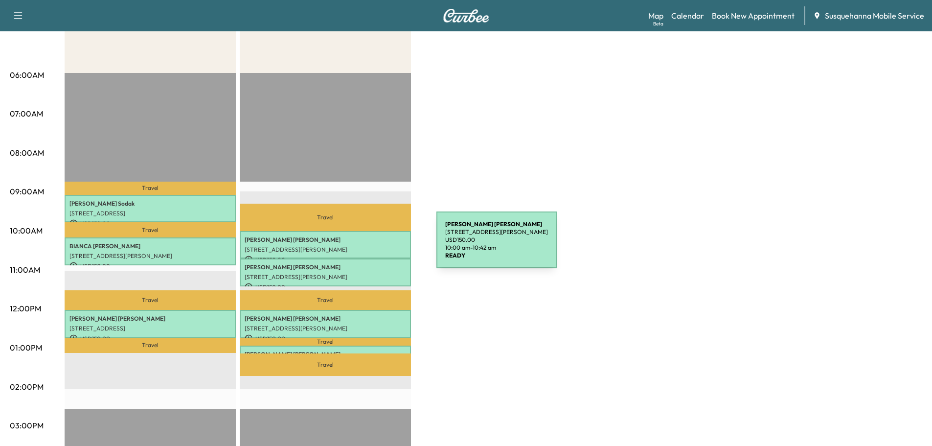
click at [363, 246] on p "[STREET_ADDRESS][PERSON_NAME]" at bounding box center [325, 250] width 161 height 8
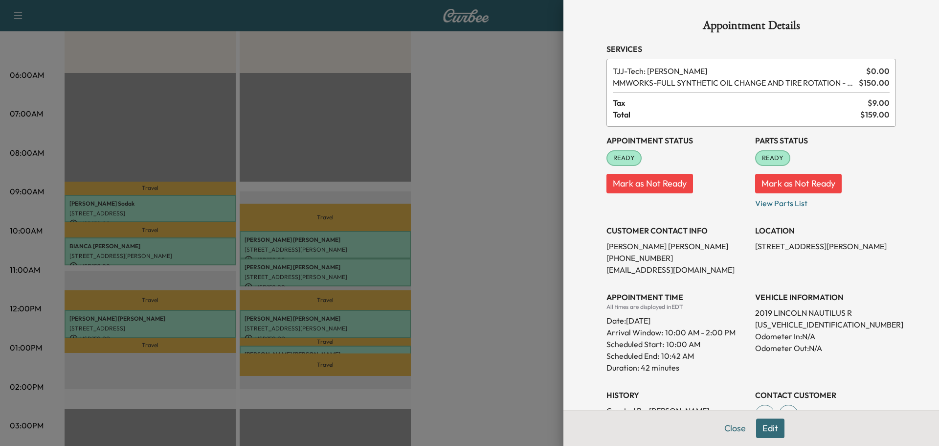
click at [768, 425] on button "Edit" at bounding box center [770, 428] width 28 height 20
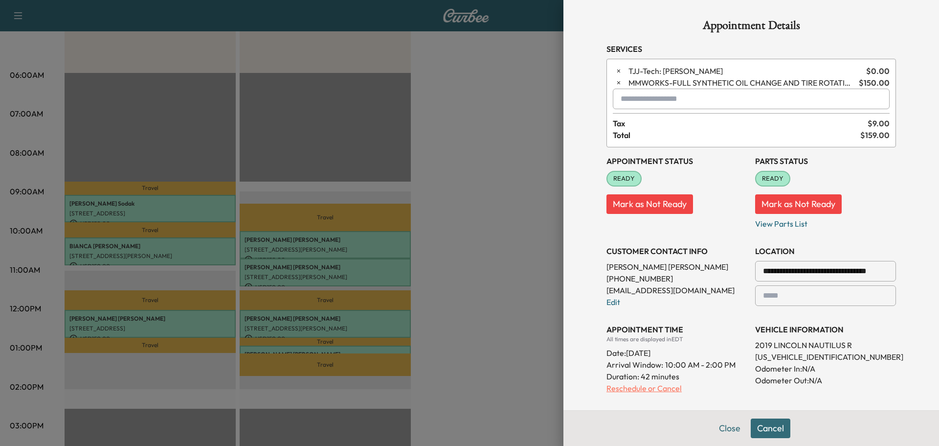
click at [615, 392] on p "Reschedule or Cancel" at bounding box center [677, 388] width 141 height 12
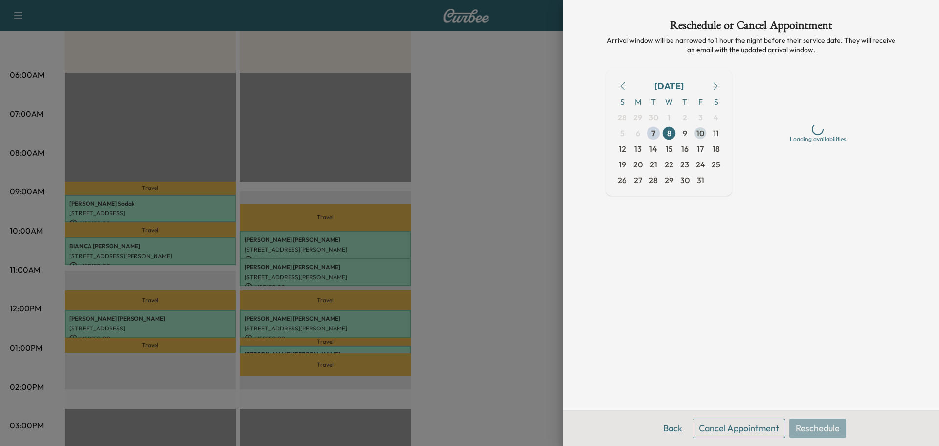
click at [703, 132] on span "10" at bounding box center [701, 133] width 8 height 12
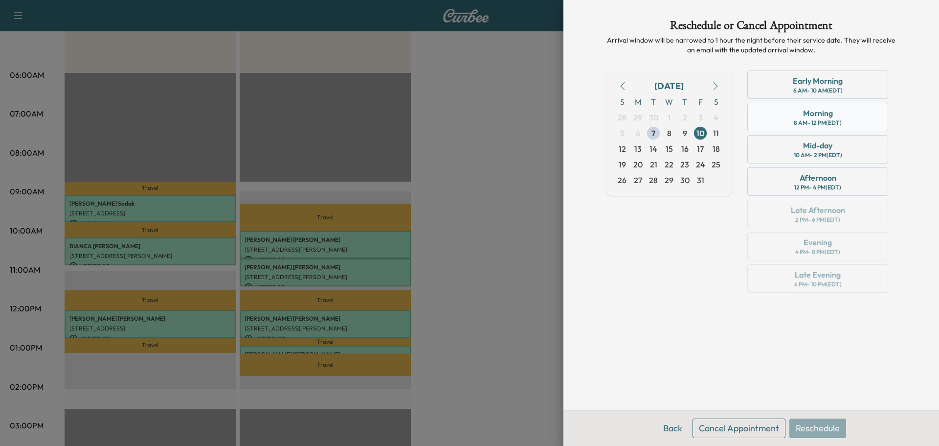
click at [809, 119] on div "8 AM - 12 PM (EDT)" at bounding box center [818, 123] width 48 height 8
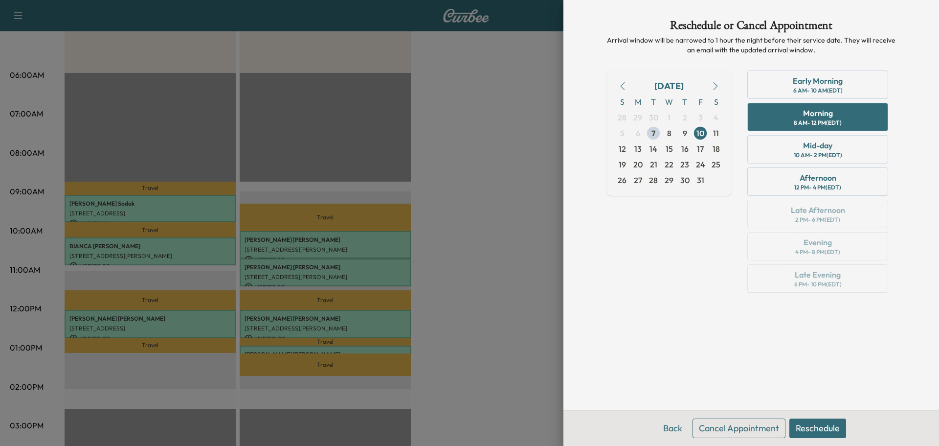
click at [831, 428] on button "Reschedule" at bounding box center [818, 428] width 57 height 20
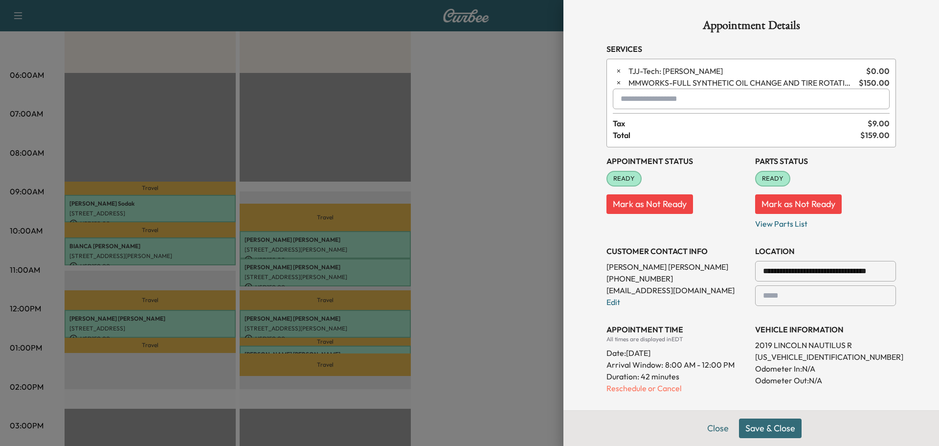
click at [782, 430] on button "Save & Close" at bounding box center [770, 428] width 63 height 20
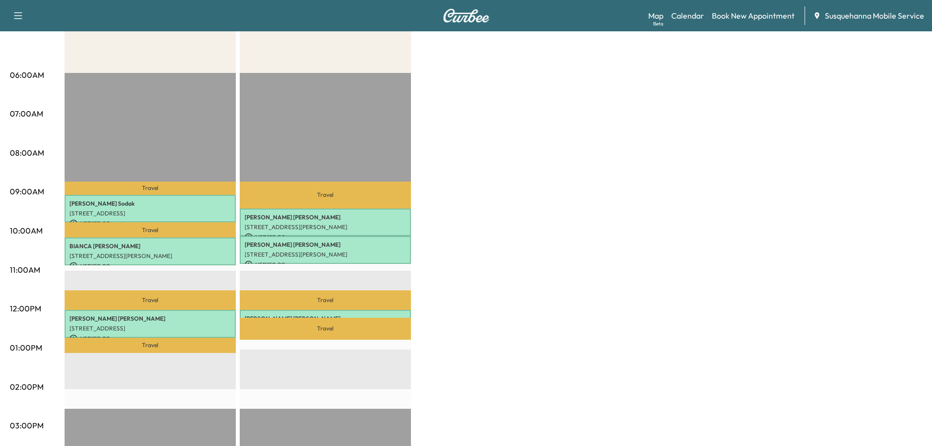
scroll to position [0, 0]
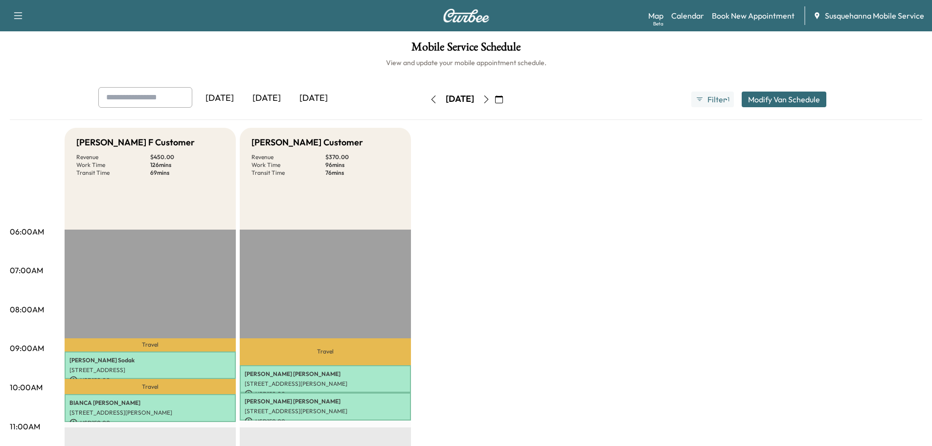
click at [495, 100] on button "button" at bounding box center [486, 99] width 17 height 16
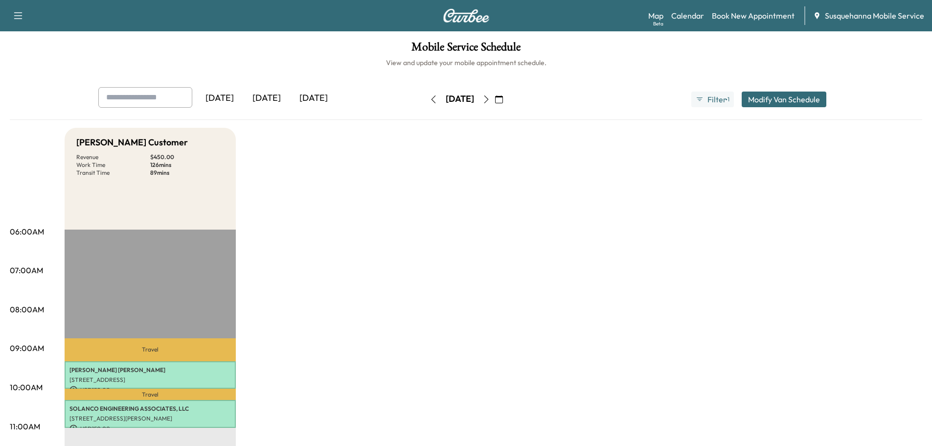
click at [490, 100] on icon "button" at bounding box center [486, 99] width 8 height 8
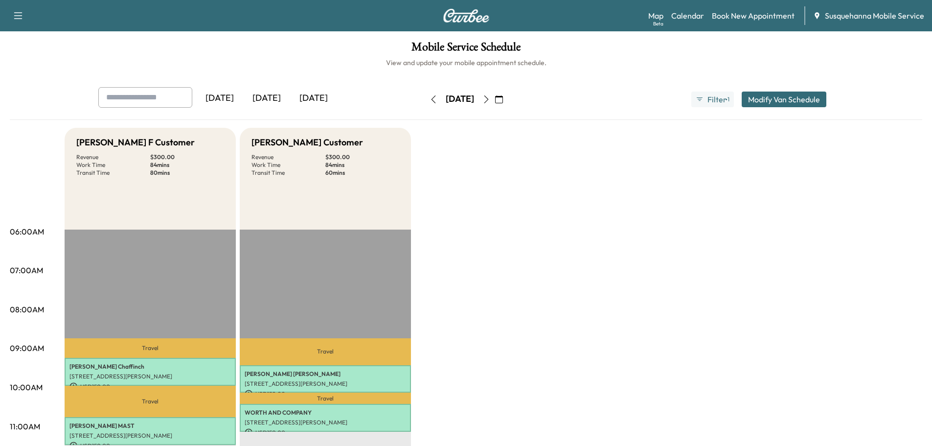
click at [425, 97] on button "button" at bounding box center [433, 99] width 17 height 16
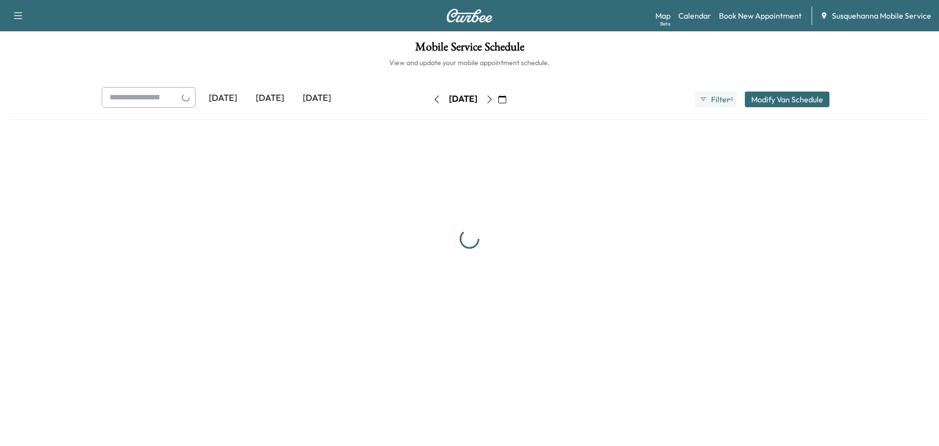
click at [429, 97] on button "button" at bounding box center [437, 99] width 17 height 16
click at [429, 97] on div "[DATE]" at bounding box center [463, 99] width 69 height 16
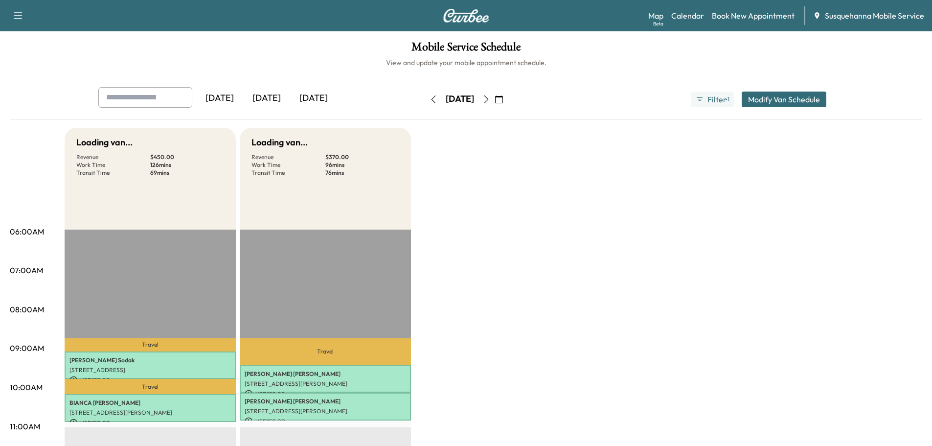
click at [430, 98] on icon "button" at bounding box center [434, 99] width 8 height 8
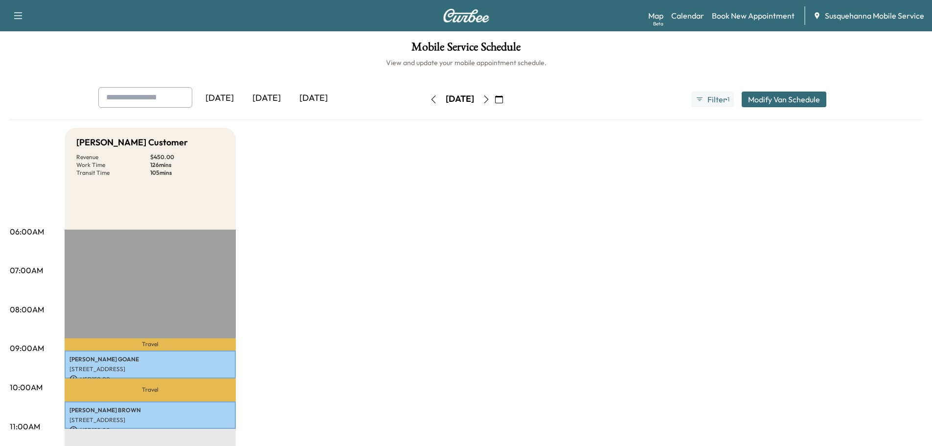
scroll to position [157, 0]
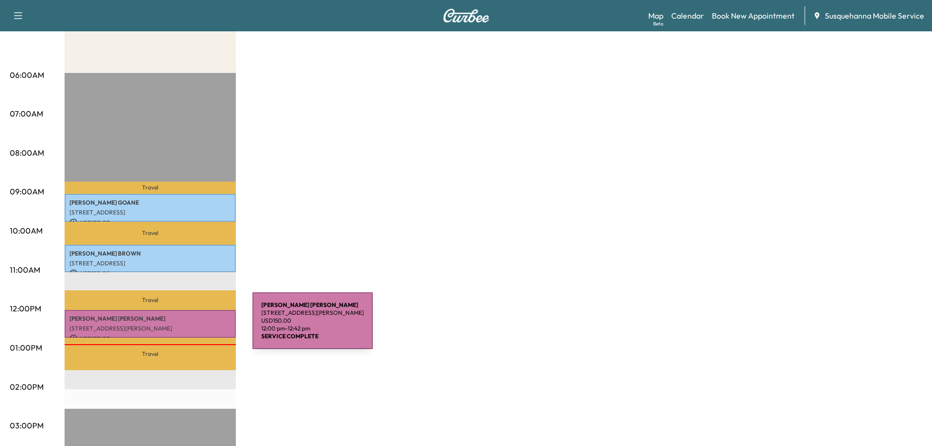
click at [176, 326] on p "[STREET_ADDRESS][PERSON_NAME]" at bounding box center [149, 328] width 161 height 8
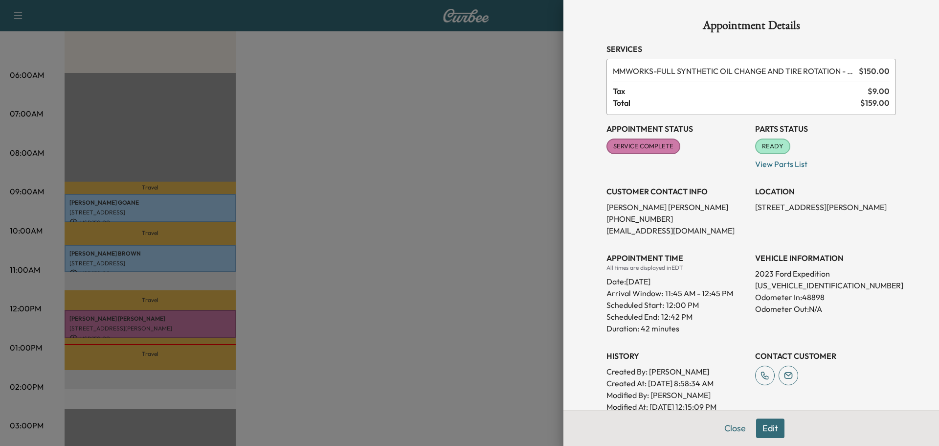
click at [726, 426] on button "Close" at bounding box center [735, 428] width 34 height 20
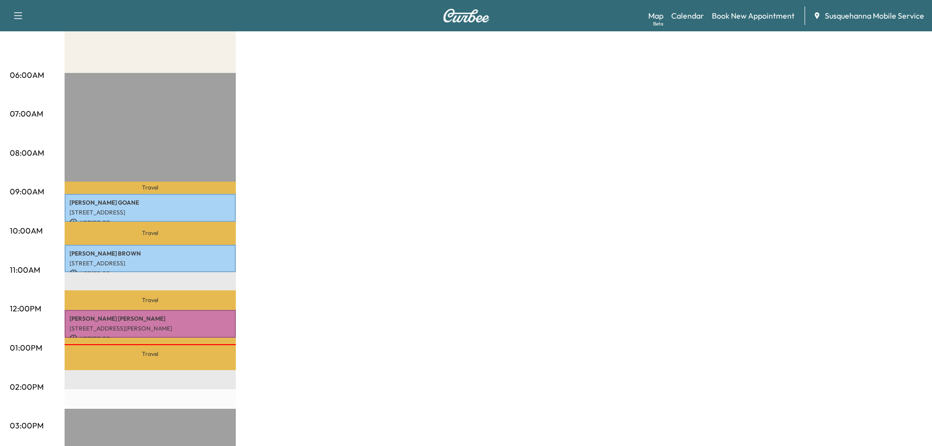
scroll to position [0, 0]
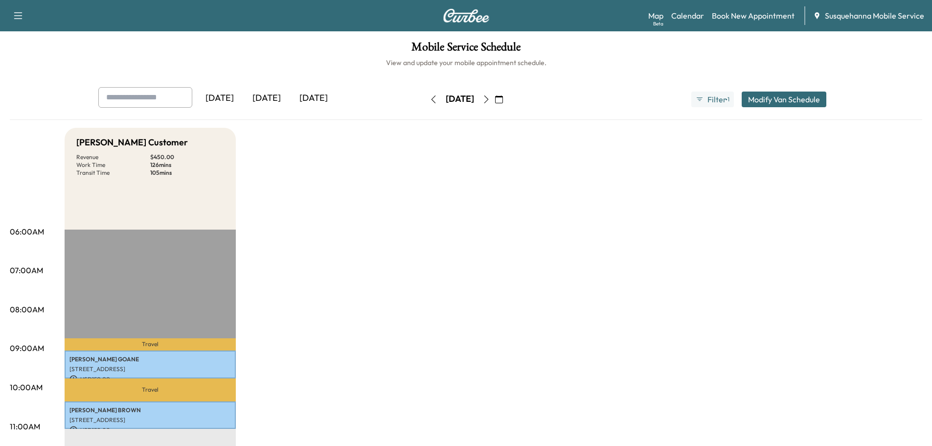
click at [490, 98] on icon "button" at bounding box center [486, 99] width 8 height 8
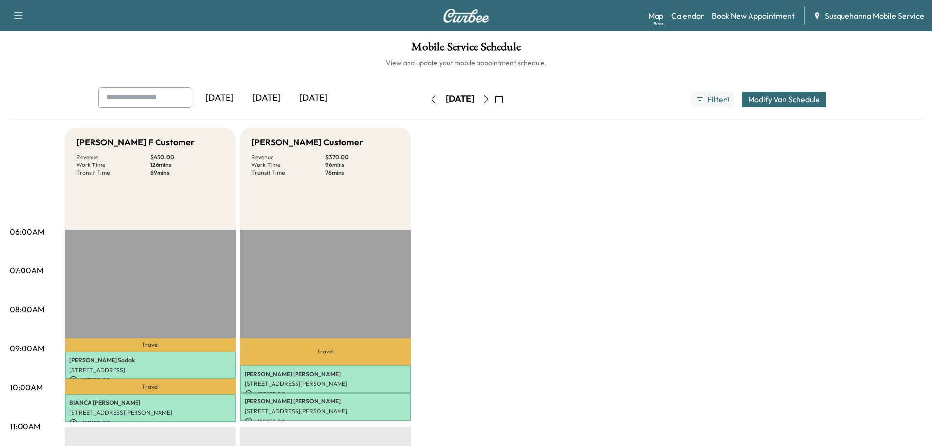
click at [495, 94] on button "button" at bounding box center [486, 99] width 17 height 16
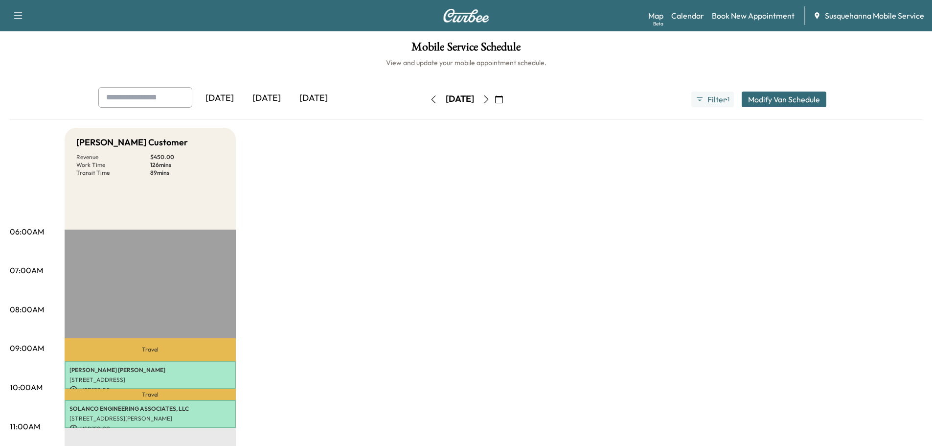
click at [490, 102] on icon "button" at bounding box center [486, 99] width 8 height 8
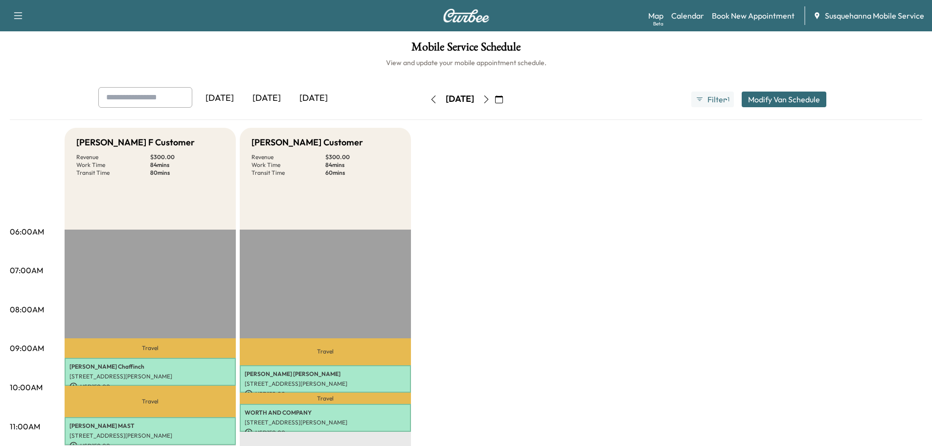
click at [430, 100] on icon "button" at bounding box center [434, 99] width 8 height 8
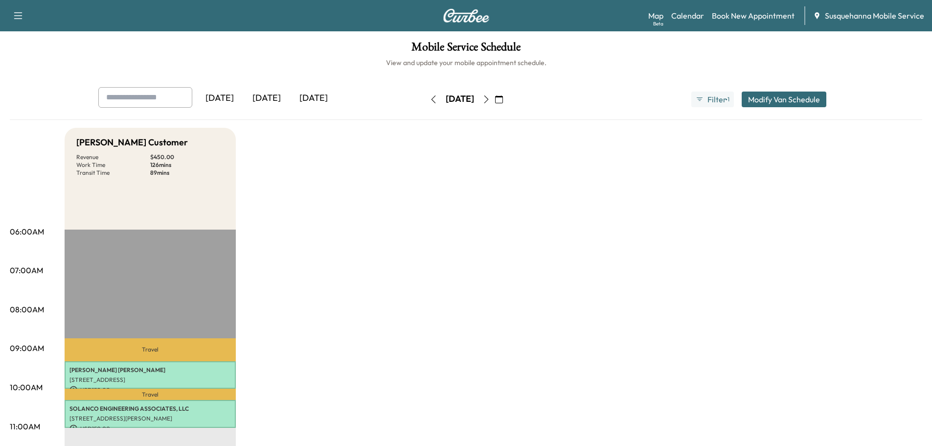
click at [430, 101] on icon "button" at bounding box center [434, 99] width 8 height 8
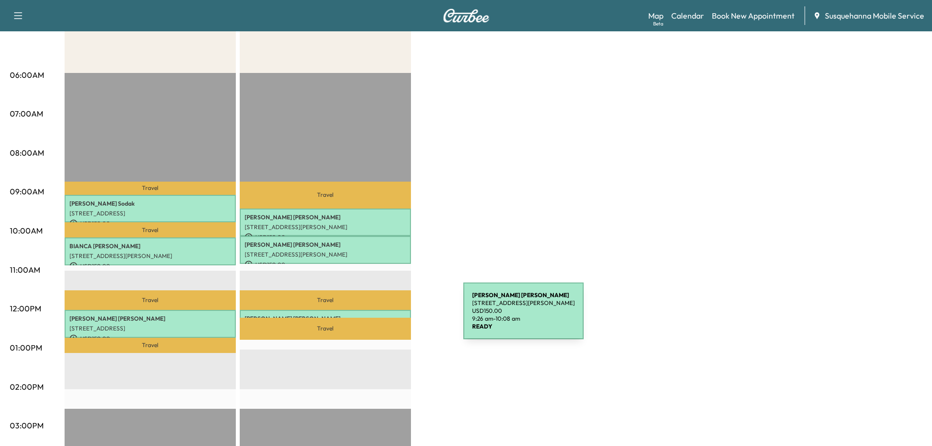
scroll to position [209, 0]
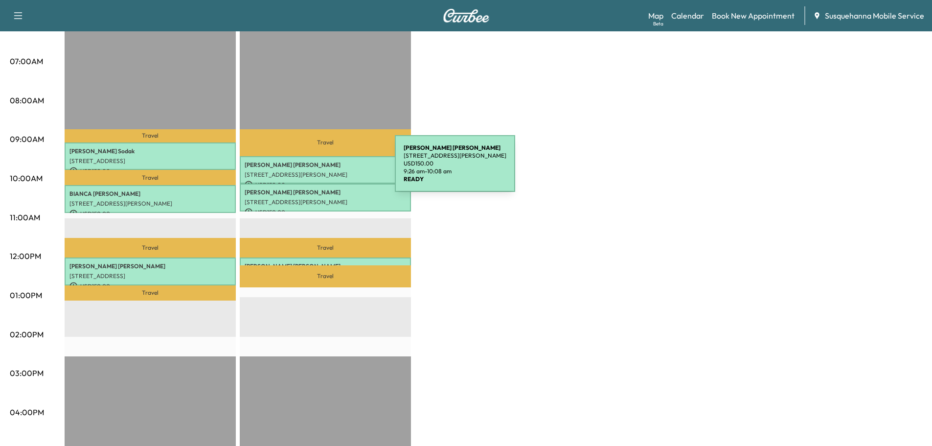
click at [321, 171] on p "[STREET_ADDRESS][PERSON_NAME]" at bounding box center [325, 175] width 161 height 8
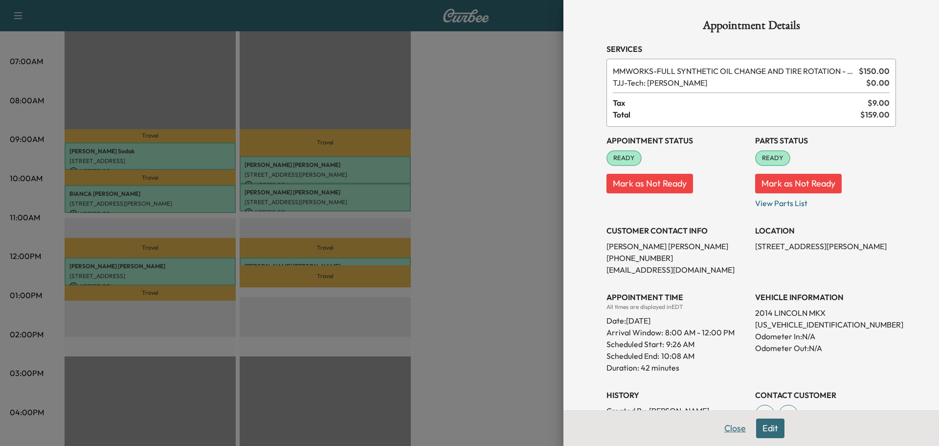
click at [720, 428] on button "Close" at bounding box center [735, 428] width 34 height 20
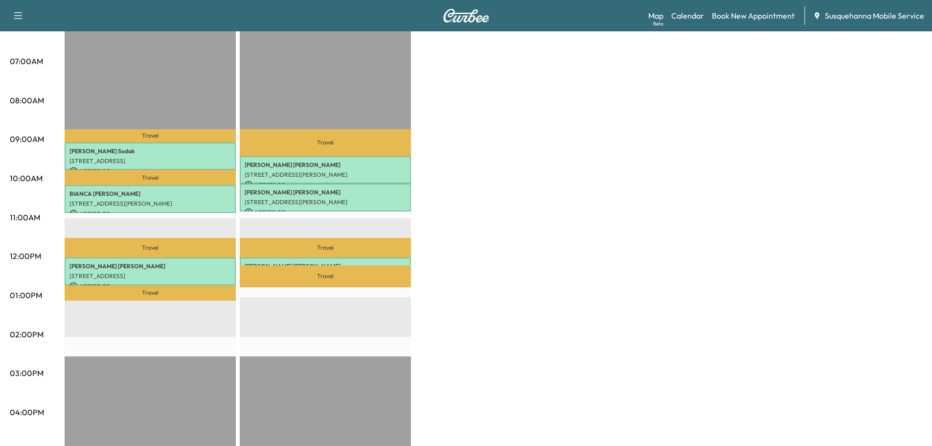
click at [761, 22] on div "Map Beta Calendar Book New Appointment Susquehanna Mobile Service" at bounding box center [786, 15] width 276 height 19
click at [772, 13] on link "Book New Appointment" at bounding box center [753, 16] width 83 height 12
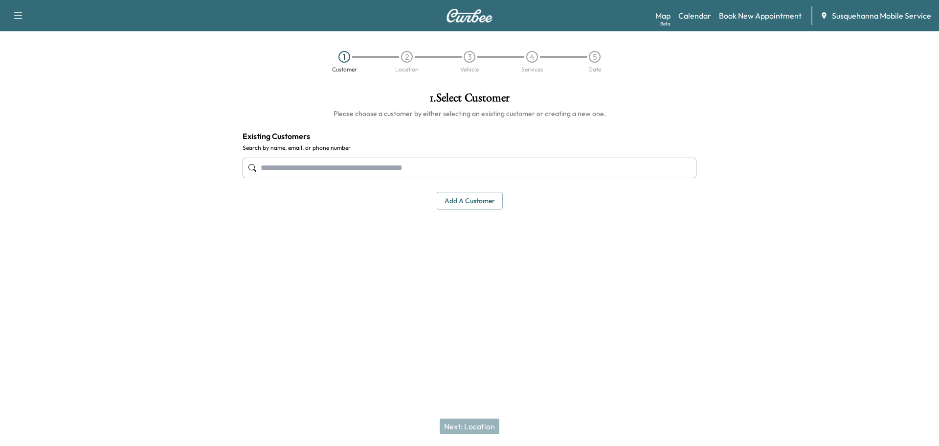
click at [319, 171] on input "text" at bounding box center [470, 168] width 454 height 21
click at [318, 171] on input "text" at bounding box center [470, 168] width 454 height 21
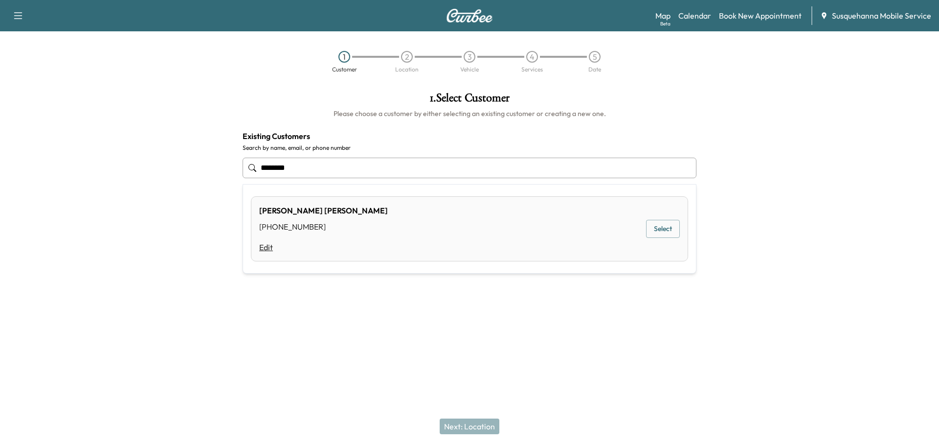
click at [269, 247] on link "Edit" at bounding box center [323, 247] width 129 height 12
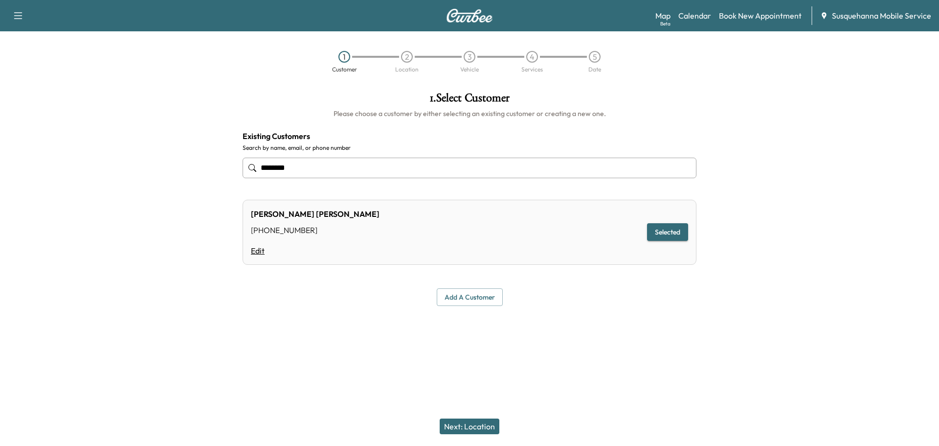
type input "********"
click at [255, 251] on link "Edit" at bounding box center [315, 251] width 129 height 12
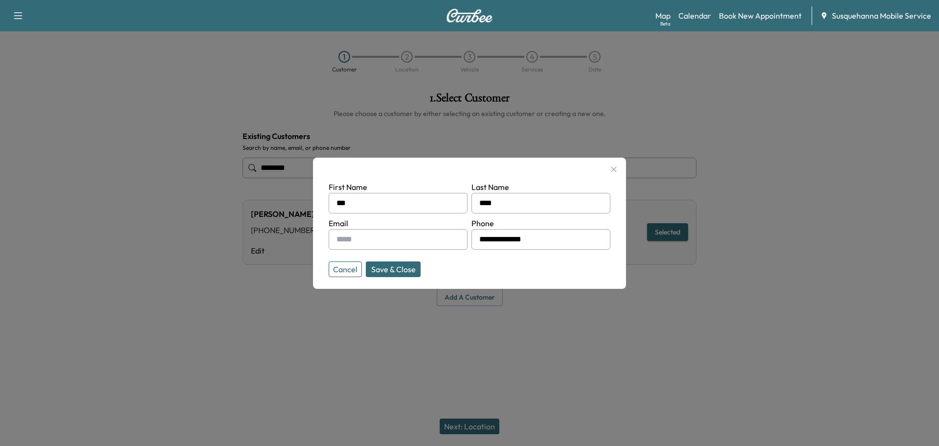
click at [400, 241] on input "text" at bounding box center [398, 239] width 139 height 21
type input "**********"
click at [391, 267] on button "Save & Close" at bounding box center [393, 269] width 55 height 16
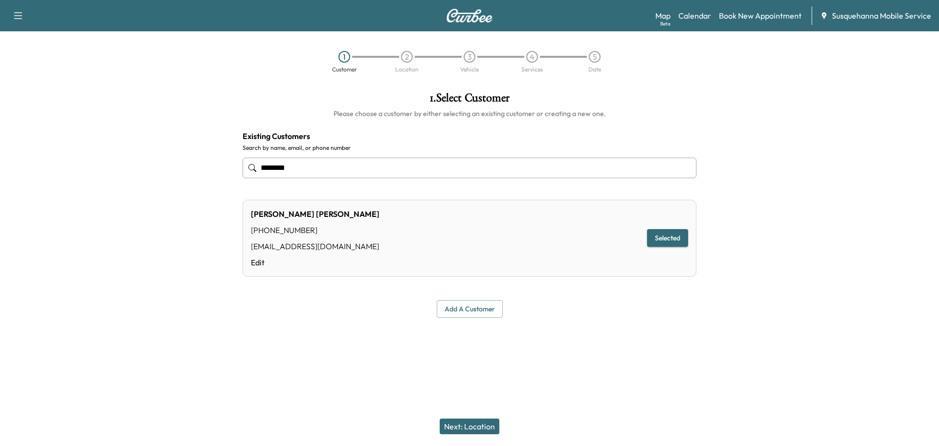
click at [487, 424] on button "Next: Location" at bounding box center [470, 426] width 60 height 16
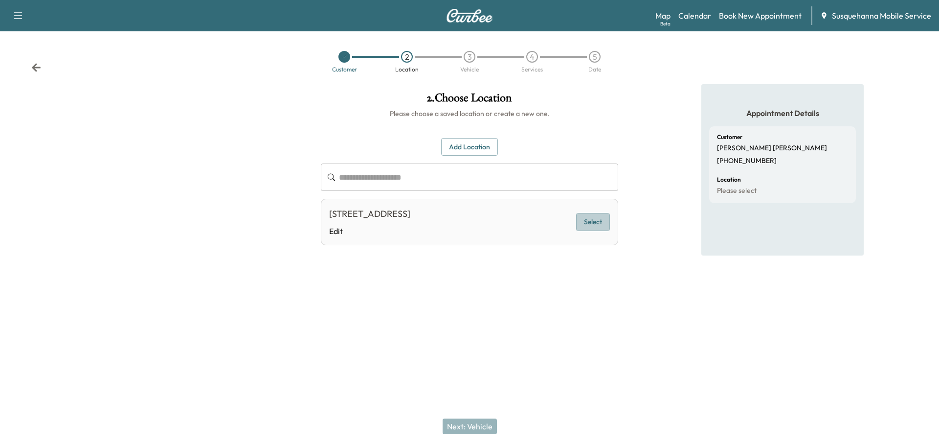
click at [587, 226] on button "Select" at bounding box center [593, 222] width 34 height 18
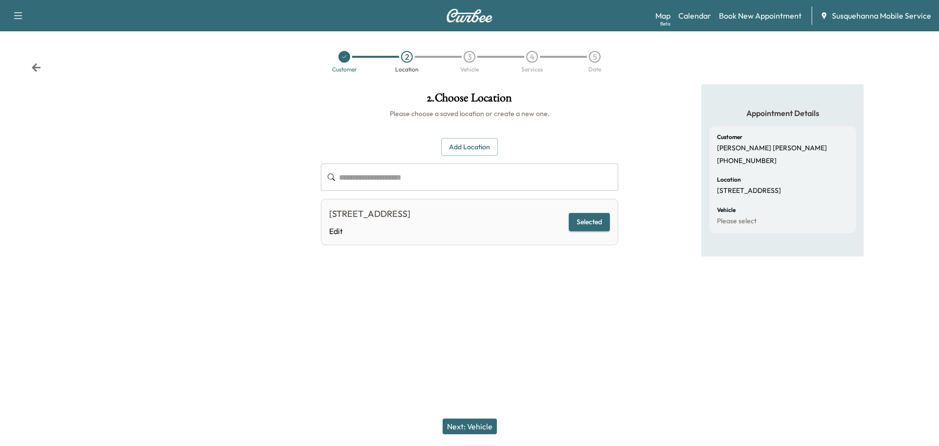
click at [463, 424] on button "Next: Vehicle" at bounding box center [470, 426] width 54 height 16
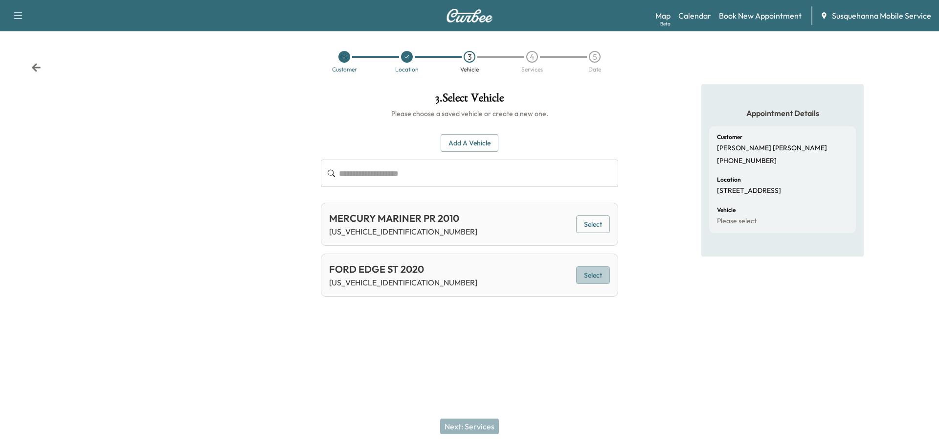
click at [590, 271] on button "Select" at bounding box center [593, 275] width 34 height 18
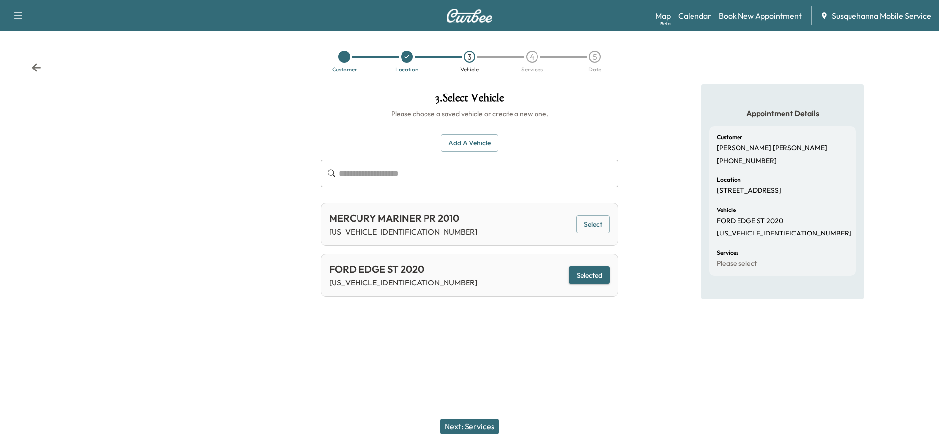
click at [487, 424] on button "Next: Services" at bounding box center [469, 426] width 59 height 16
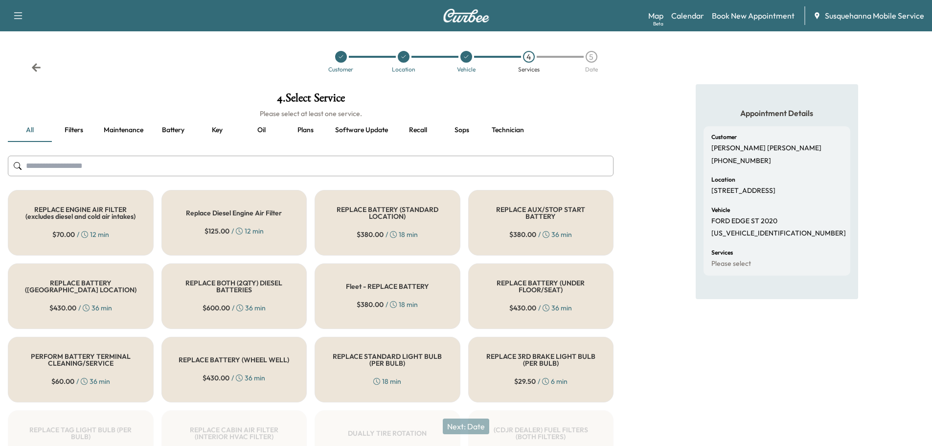
click at [445, 162] on input "text" at bounding box center [311, 166] width 606 height 21
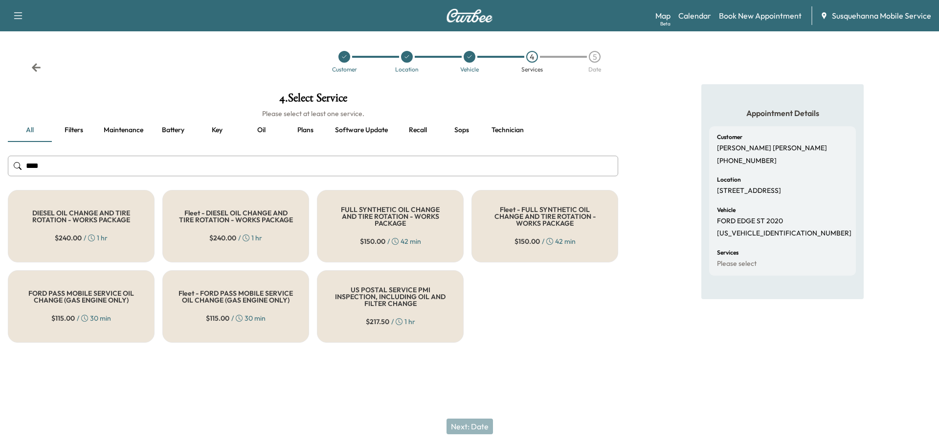
type input "***"
click at [410, 247] on div "FULL SYNTHETIC OIL CHANGE AND TIRE ROTATION - WORKS PACKAGE $ 150.00 / 42 min" at bounding box center [390, 226] width 147 height 72
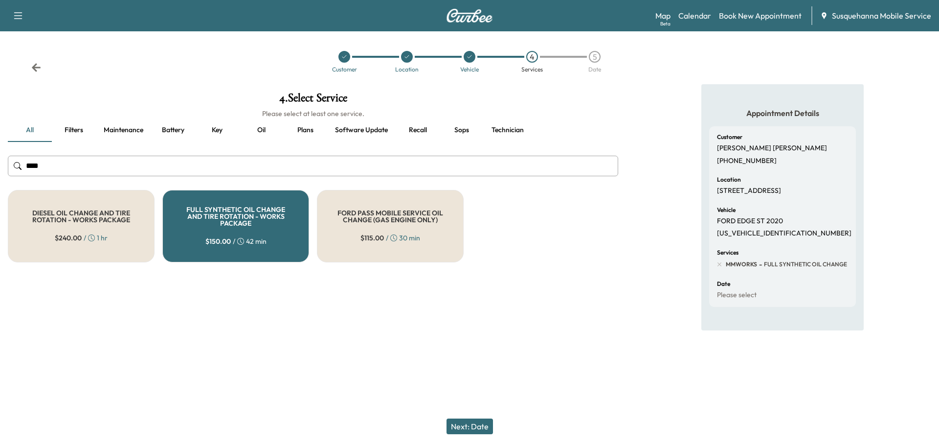
click at [468, 420] on button "Next: Date" at bounding box center [470, 426] width 46 height 16
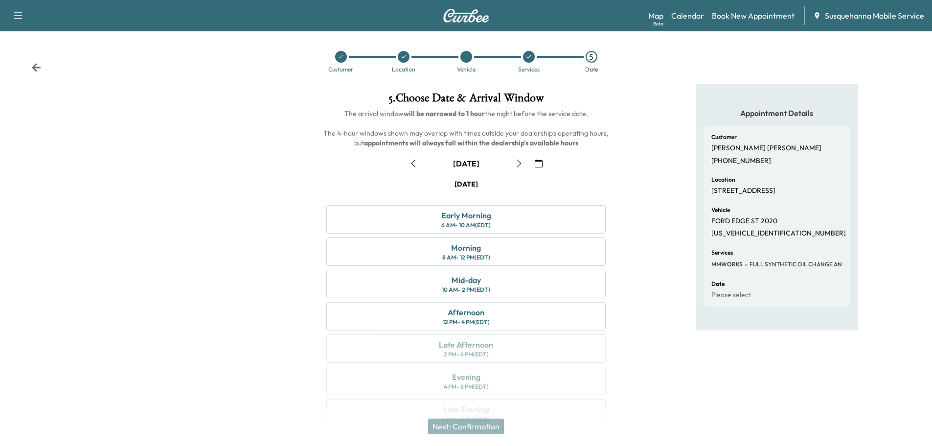
click at [538, 159] on icon "button" at bounding box center [539, 163] width 8 height 8
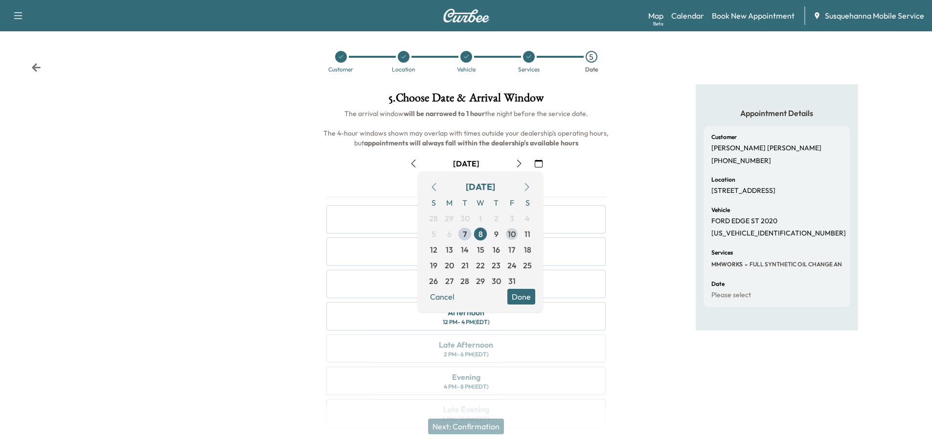
click at [510, 234] on span "10" at bounding box center [512, 234] width 8 height 12
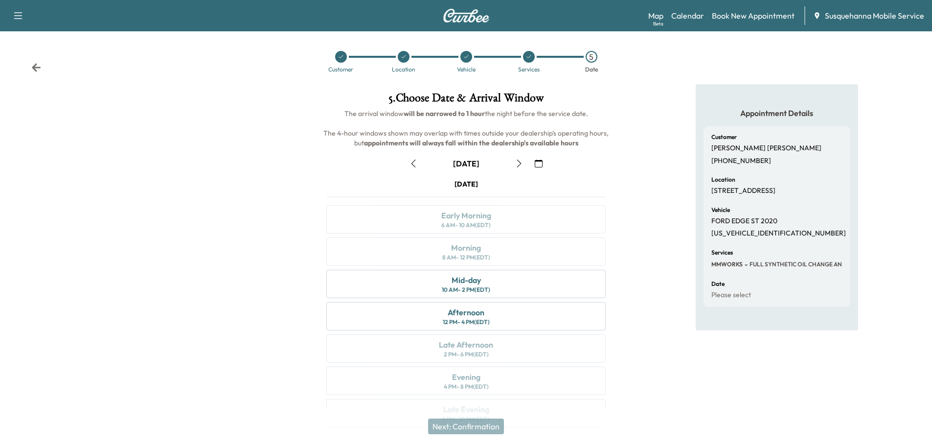
click at [516, 280] on div "Mid-day 10 AM - 2 PM (EDT)" at bounding box center [465, 284] width 279 height 28
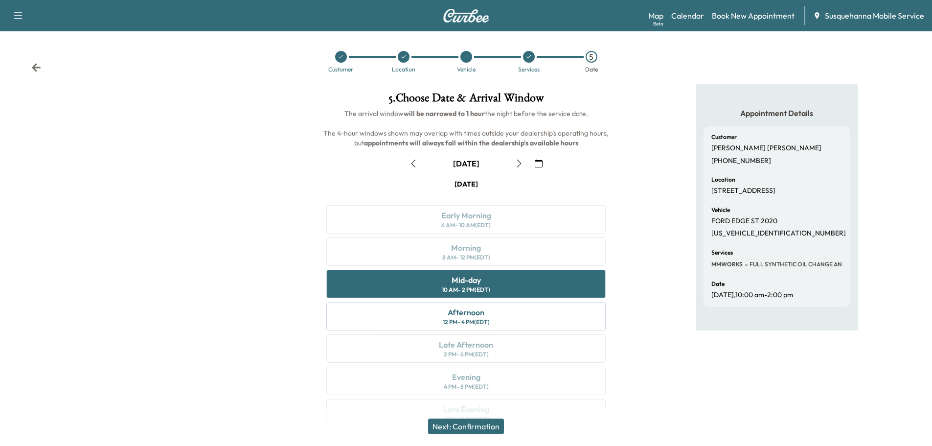
click at [470, 422] on button "Next: Confirmation" at bounding box center [466, 426] width 76 height 16
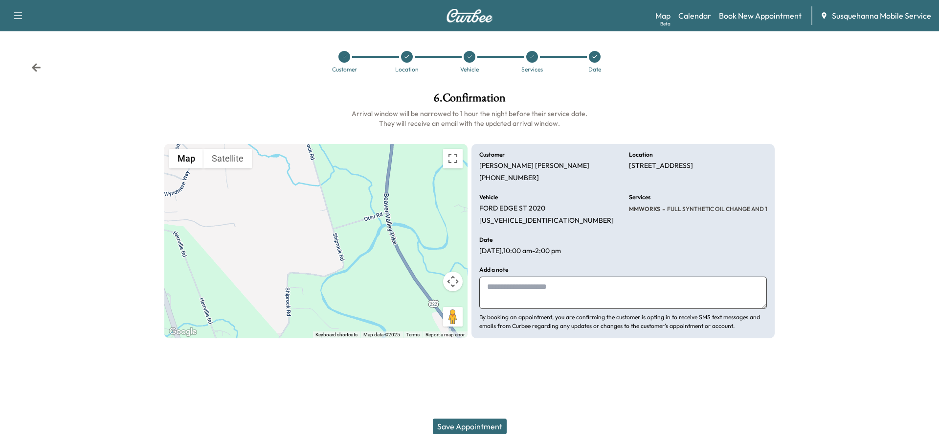
click at [521, 291] on textarea at bounding box center [623, 292] width 288 height 32
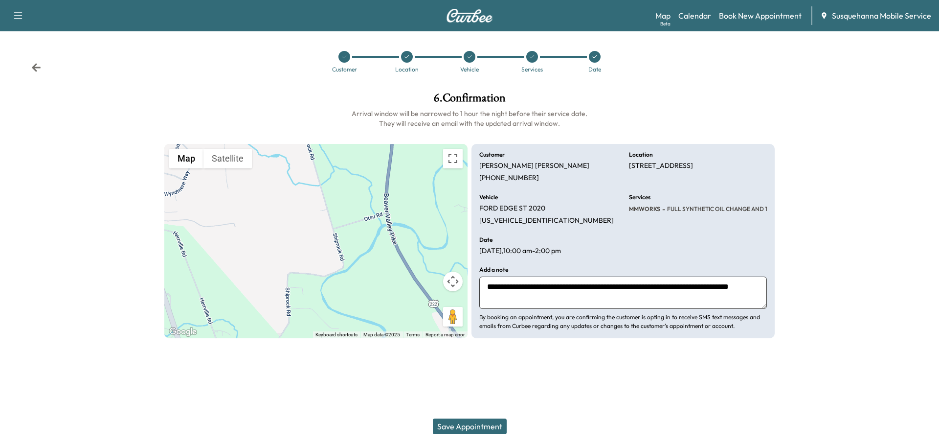
type textarea "**********"
click at [471, 425] on button "Save Appointment" at bounding box center [470, 426] width 74 height 16
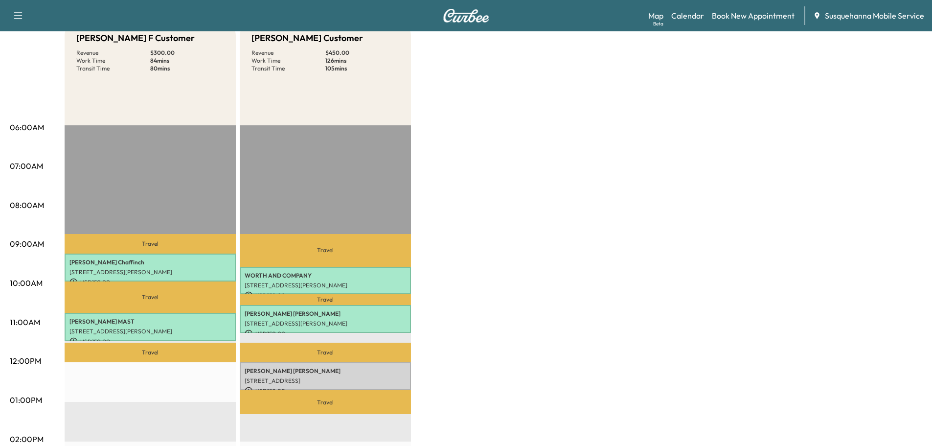
scroll to position [313, 0]
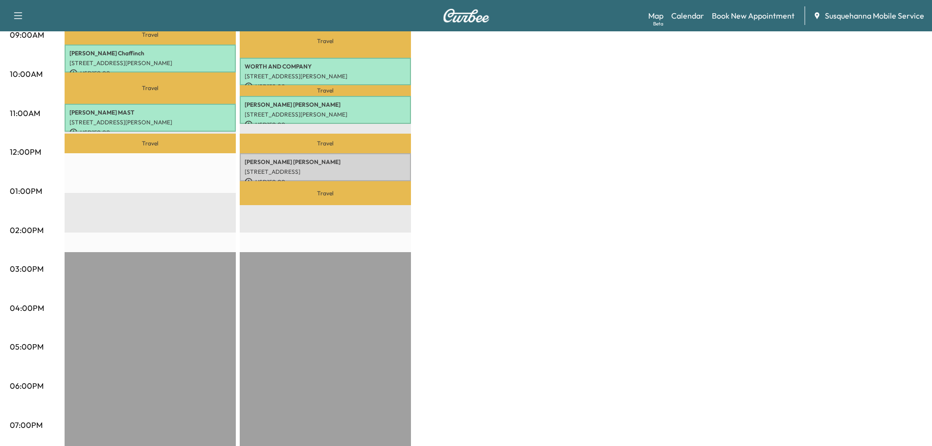
click at [284, 181] on p "Travel" at bounding box center [325, 193] width 171 height 24
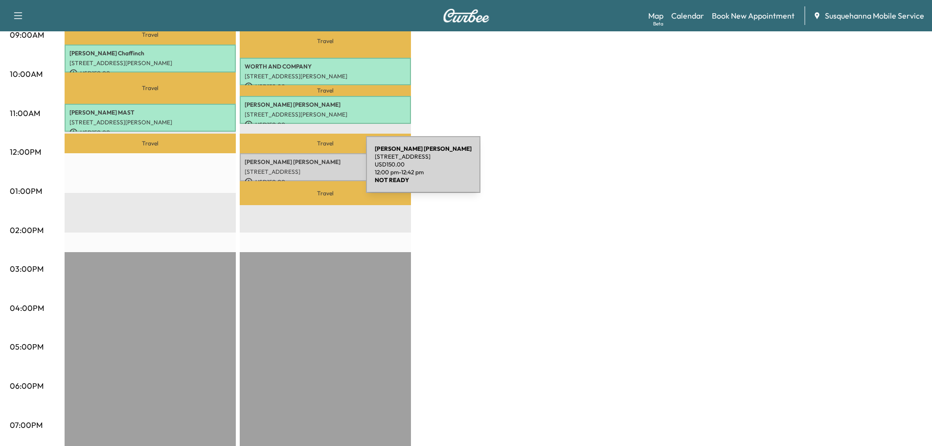
click at [293, 170] on p "[STREET_ADDRESS]" at bounding box center [325, 172] width 161 height 8
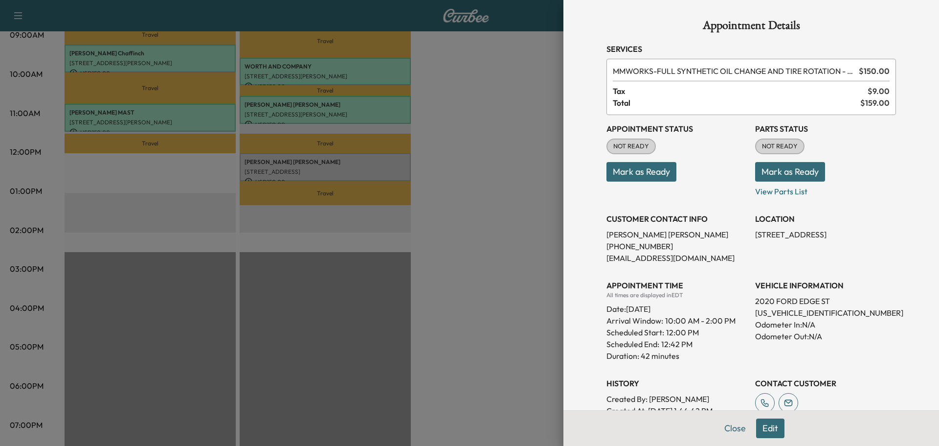
click at [777, 173] on button "Mark as Ready" at bounding box center [790, 172] width 70 height 20
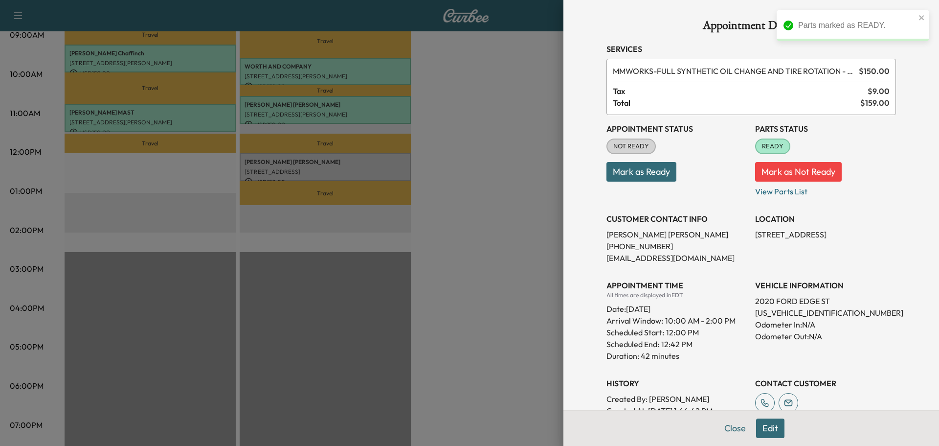
click at [615, 175] on button "Mark as Ready" at bounding box center [642, 172] width 70 height 20
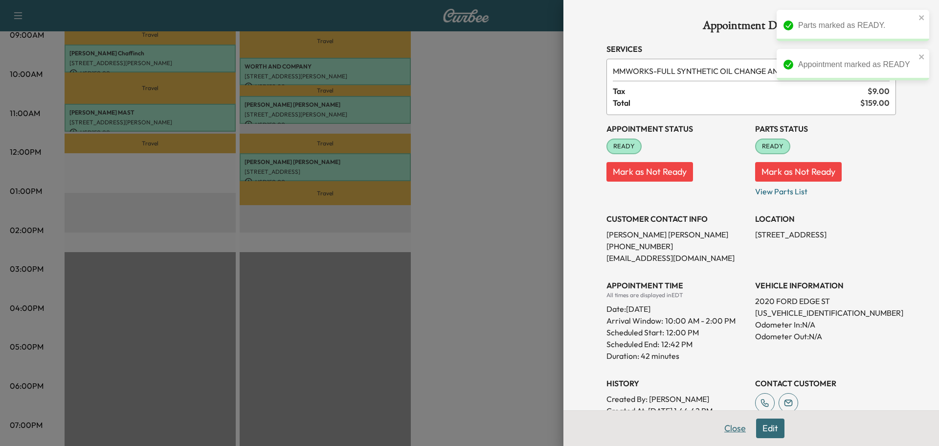
click at [726, 419] on button "Close" at bounding box center [735, 428] width 34 height 20
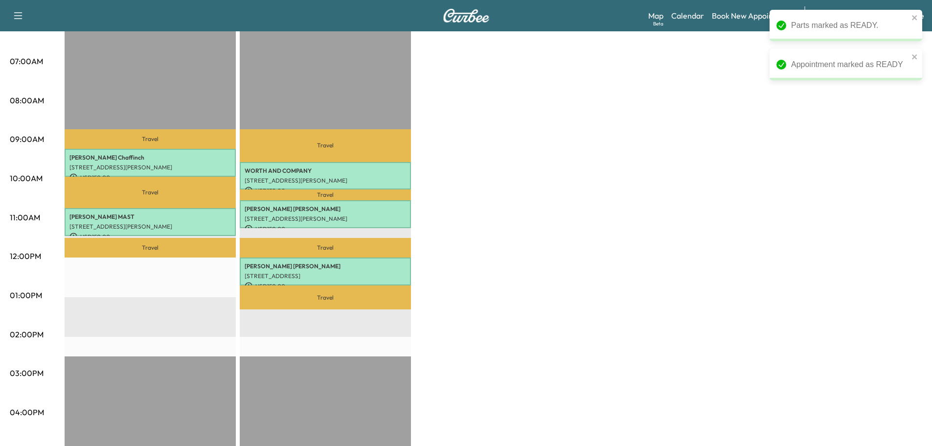
scroll to position [52, 0]
